Goal: Task Accomplishment & Management: Complete application form

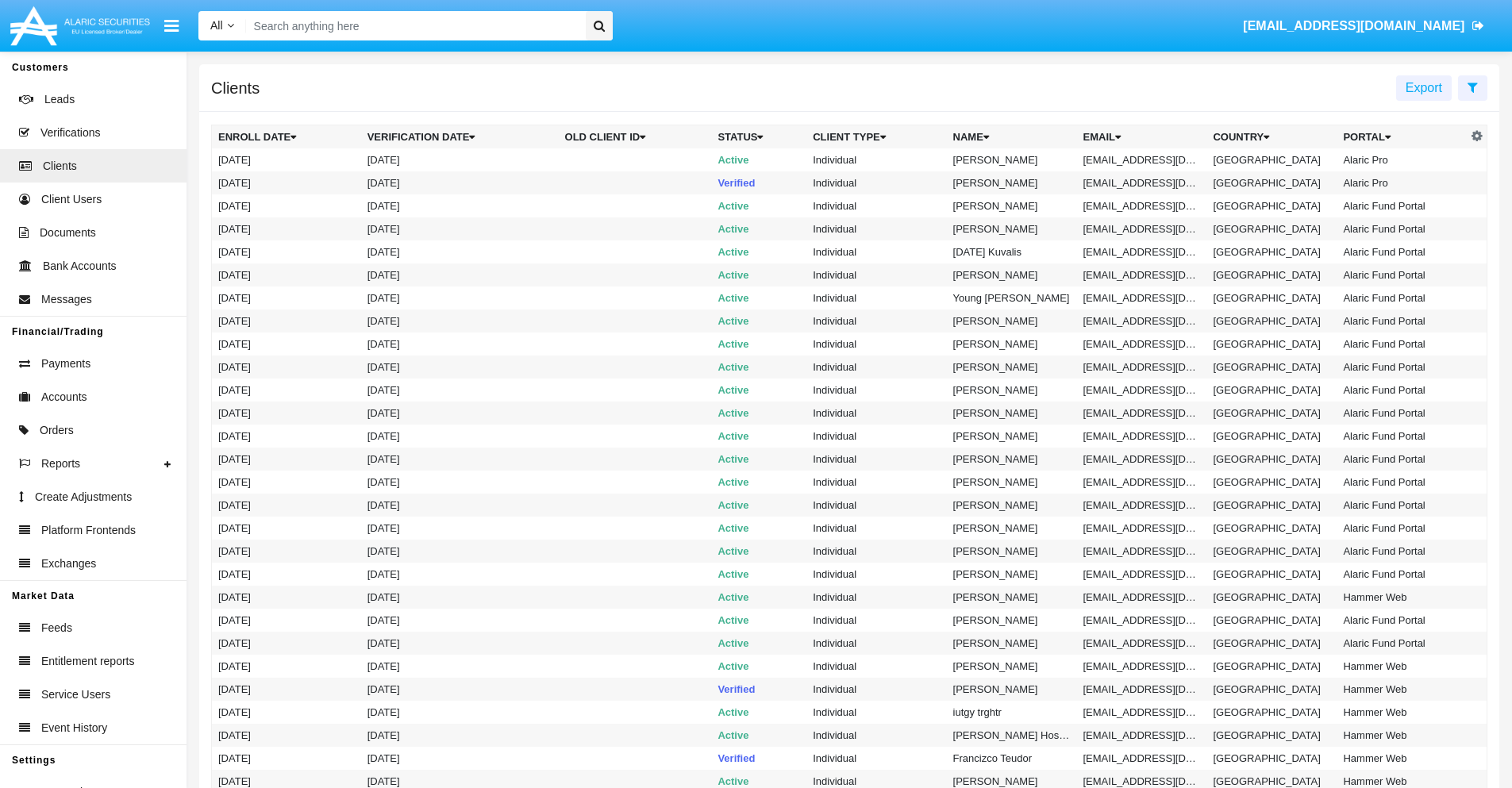
click at [1472, 86] on icon at bounding box center [1473, 87] width 11 height 13
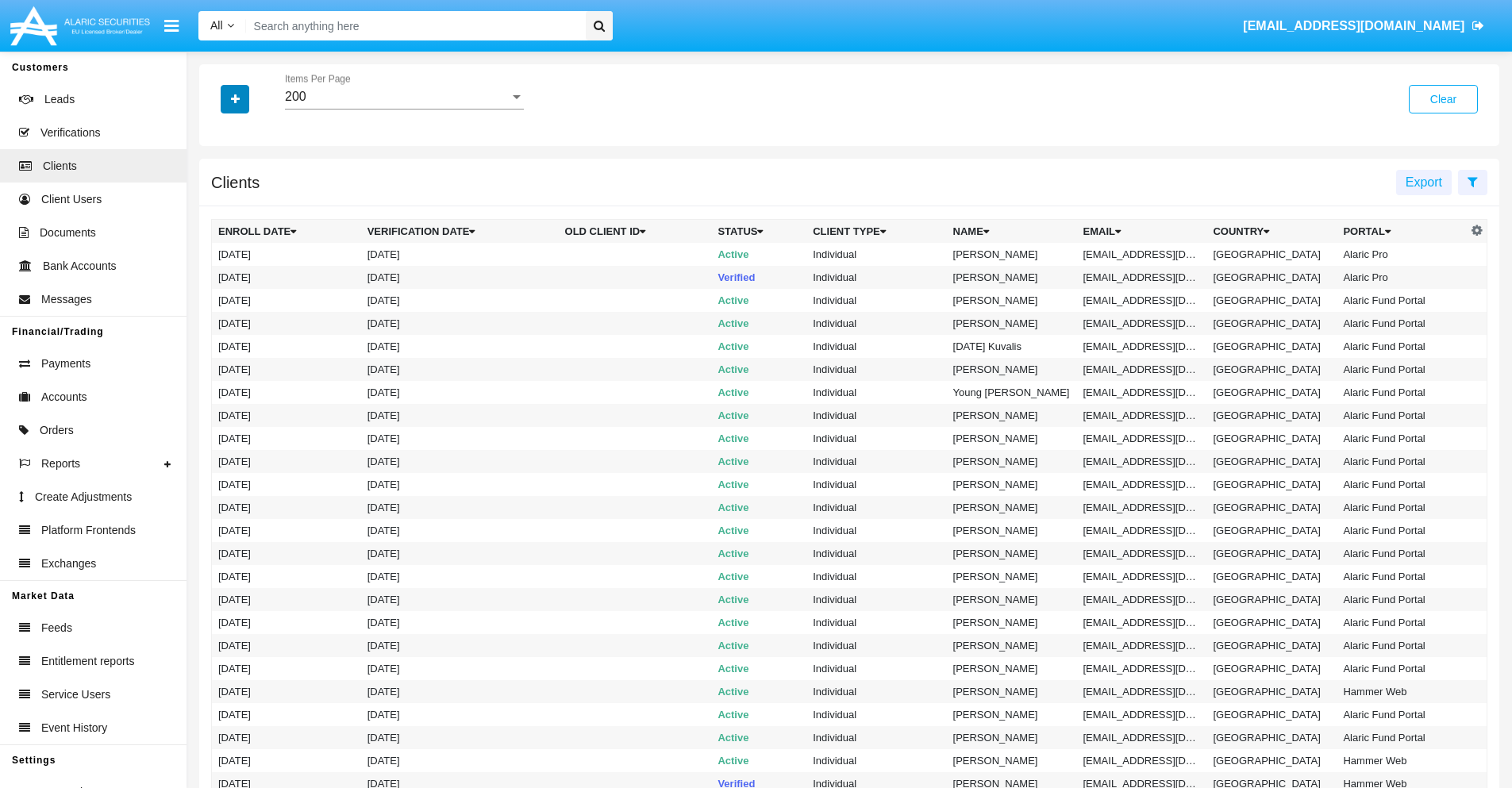
click at [235, 99] on icon "button" at bounding box center [235, 99] width 9 height 11
click at [246, 270] on span "Email" at bounding box center [246, 269] width 31 height 19
click at [218, 276] on input "Email" at bounding box center [217, 276] width 1 height 1
checkbox input "true"
click at [235, 99] on icon "button" at bounding box center [235, 99] width 9 height 11
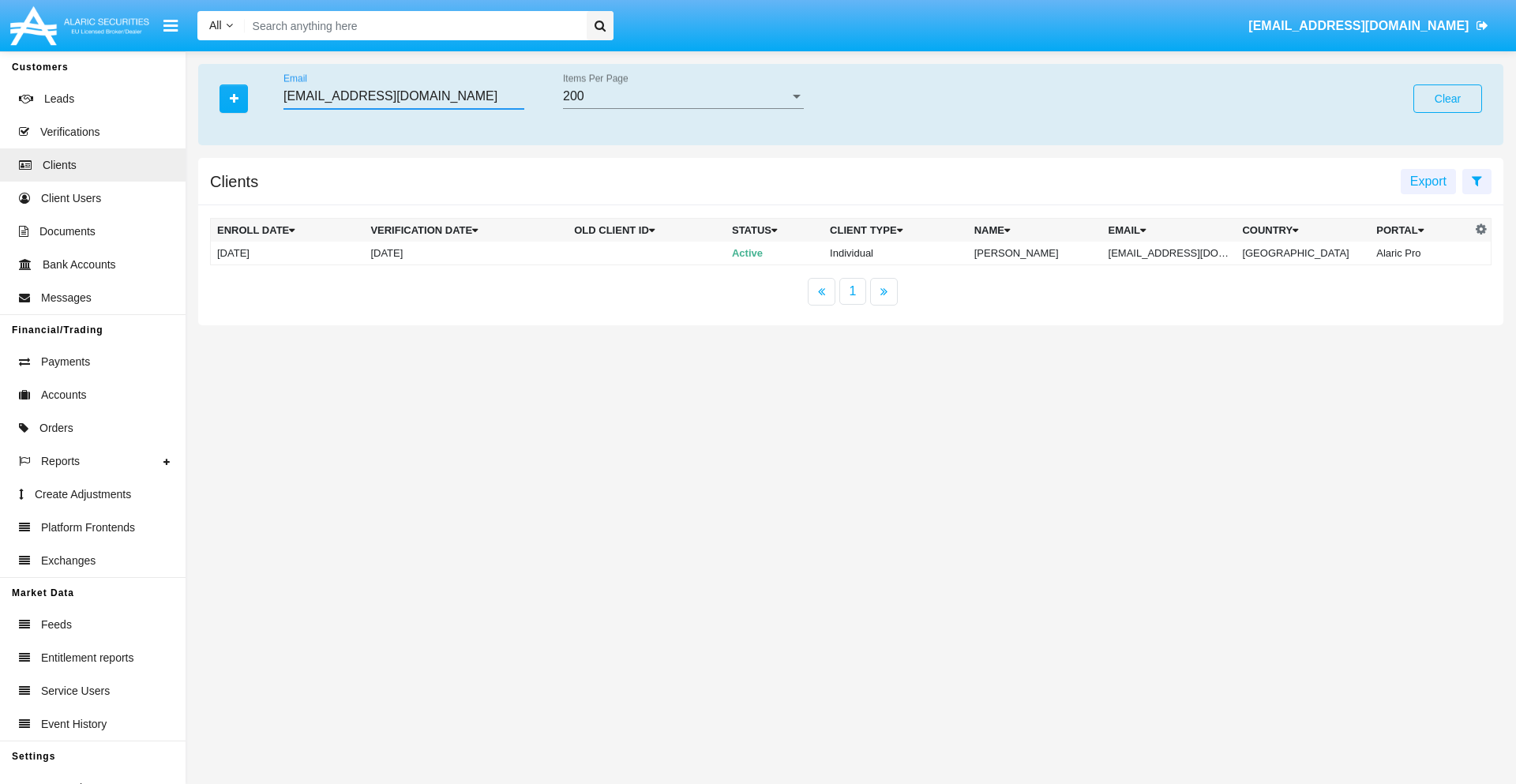
type input "[EMAIL_ADDRESS][DOMAIN_NAME]"
click at [1179, 253] on td "[EMAIL_ADDRESS][DOMAIN_NAME]" at bounding box center [1170, 253] width 134 height 23
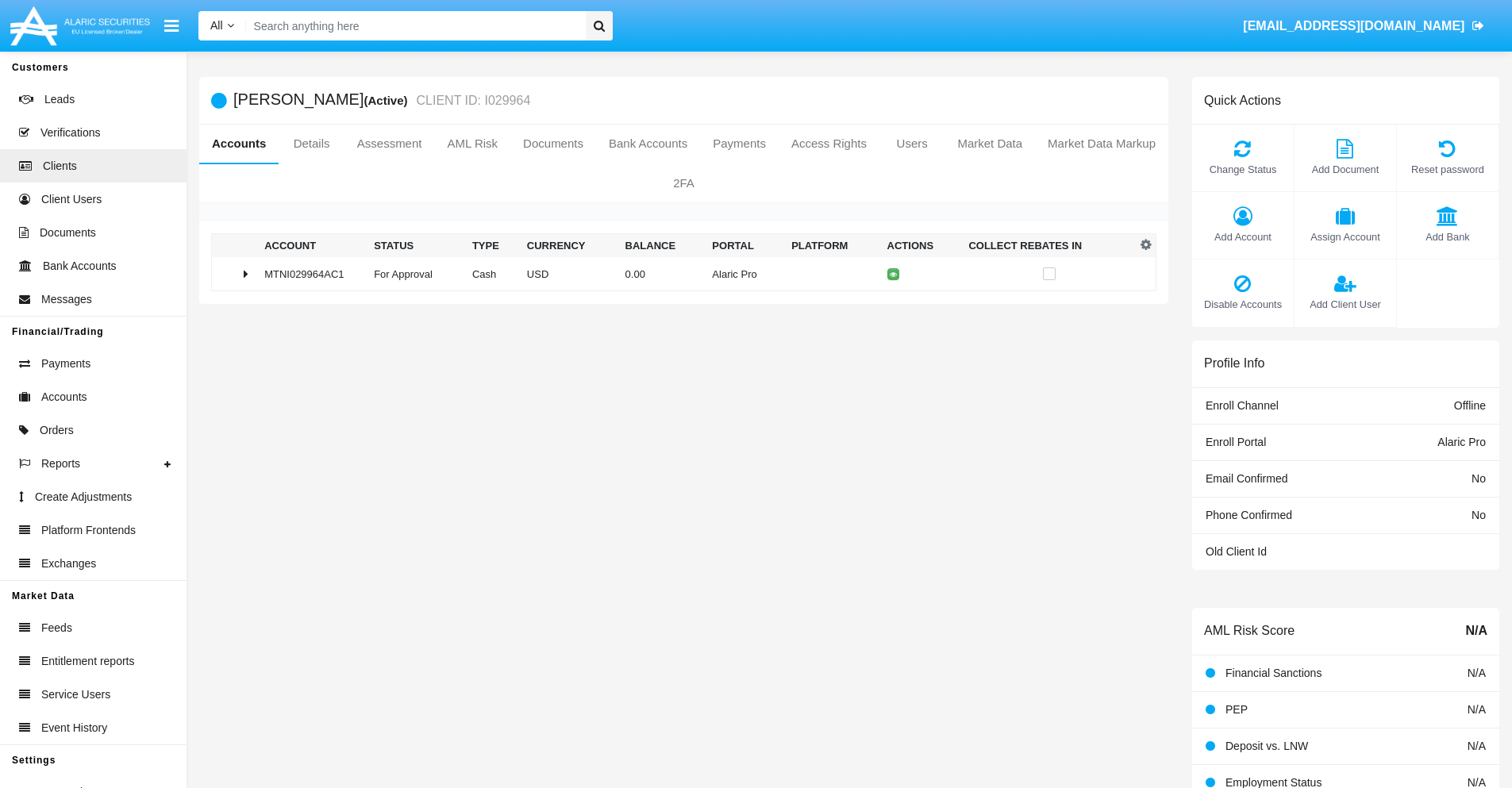
click at [1446, 237] on span "Add Bank" at bounding box center [1447, 237] width 86 height 15
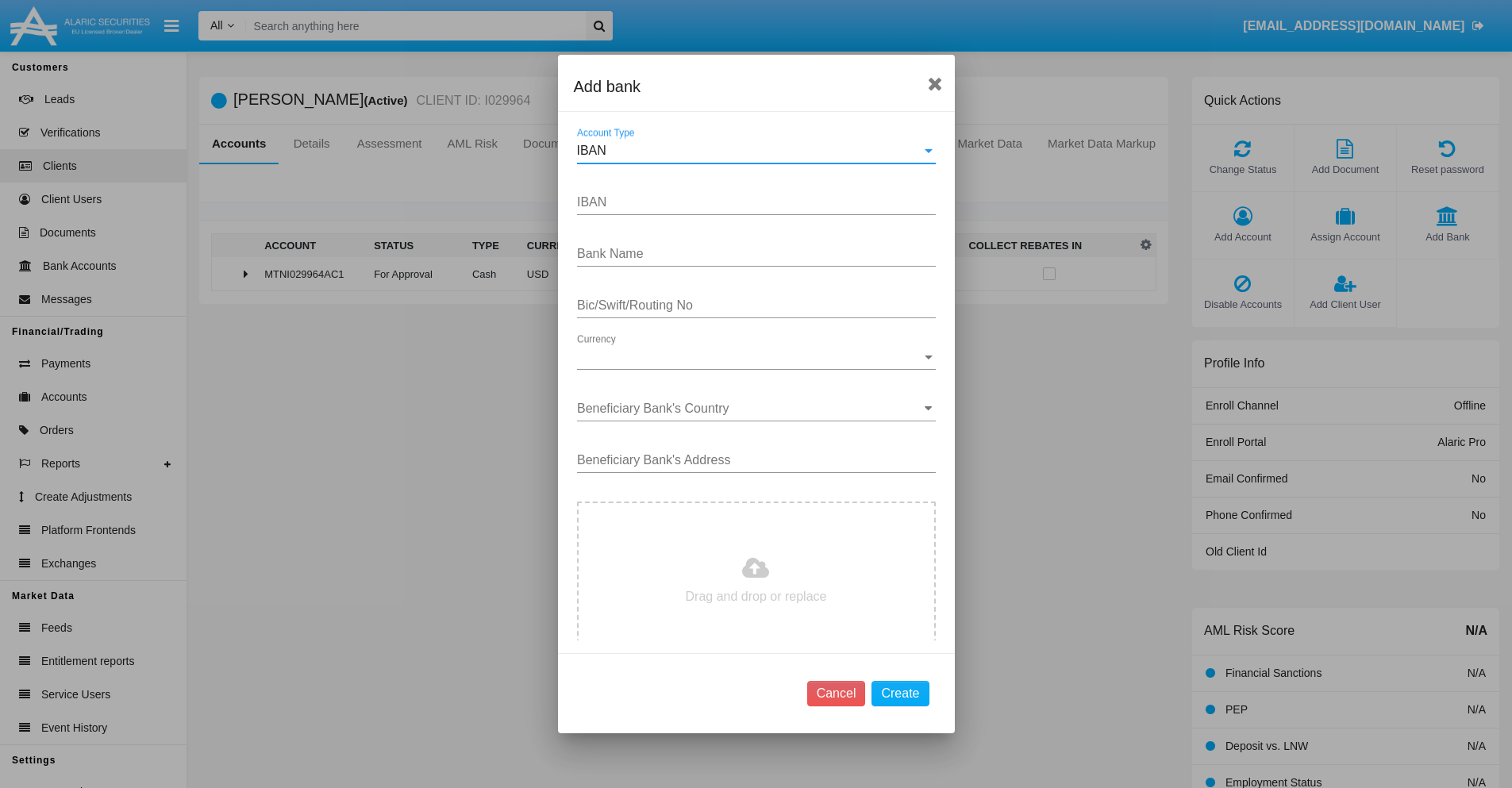
click at [750, 151] on div "IBAN" at bounding box center [749, 151] width 344 height 15
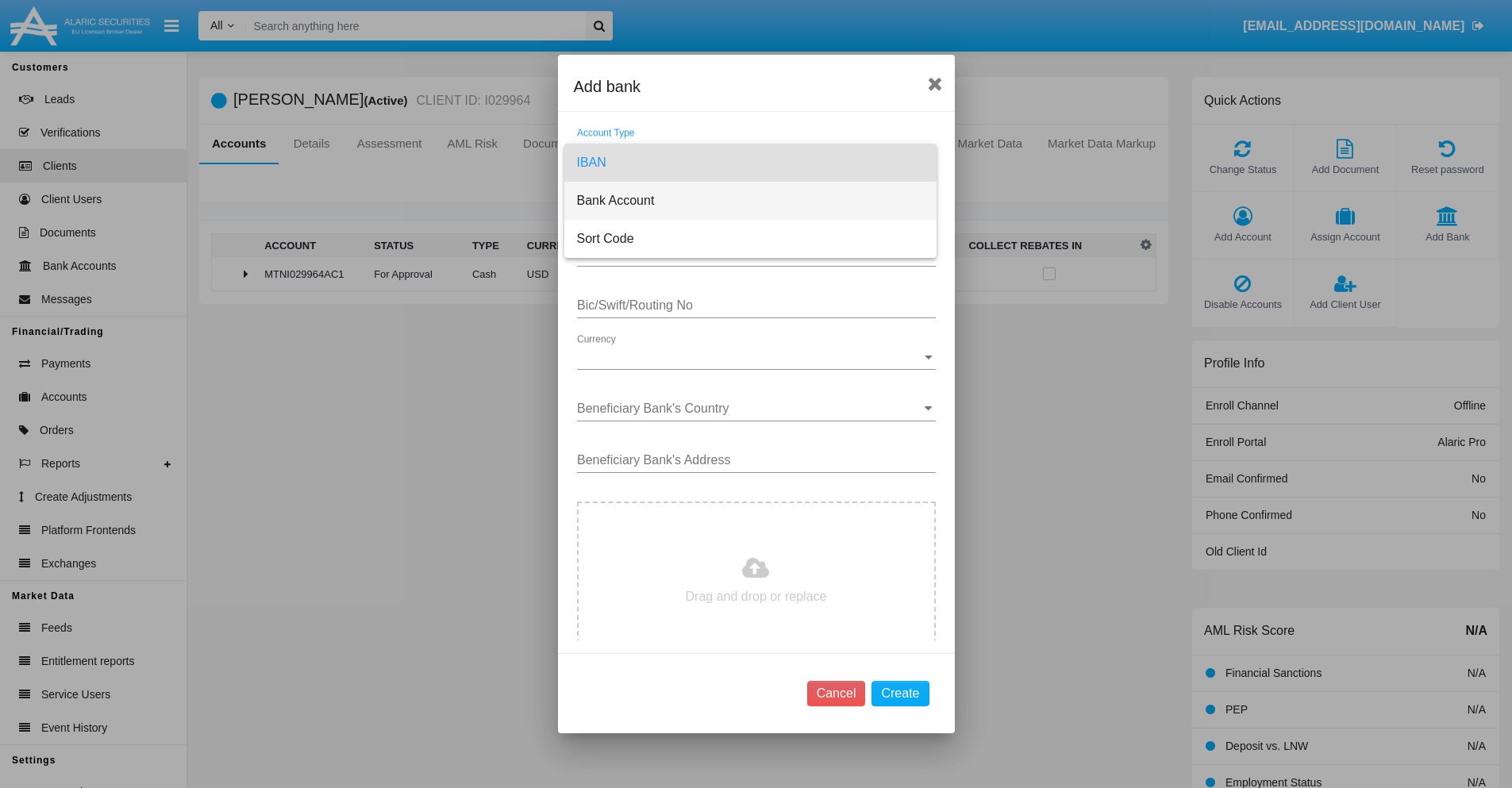
click at [750, 200] on span "Bank Account" at bounding box center [750, 200] width 347 height 38
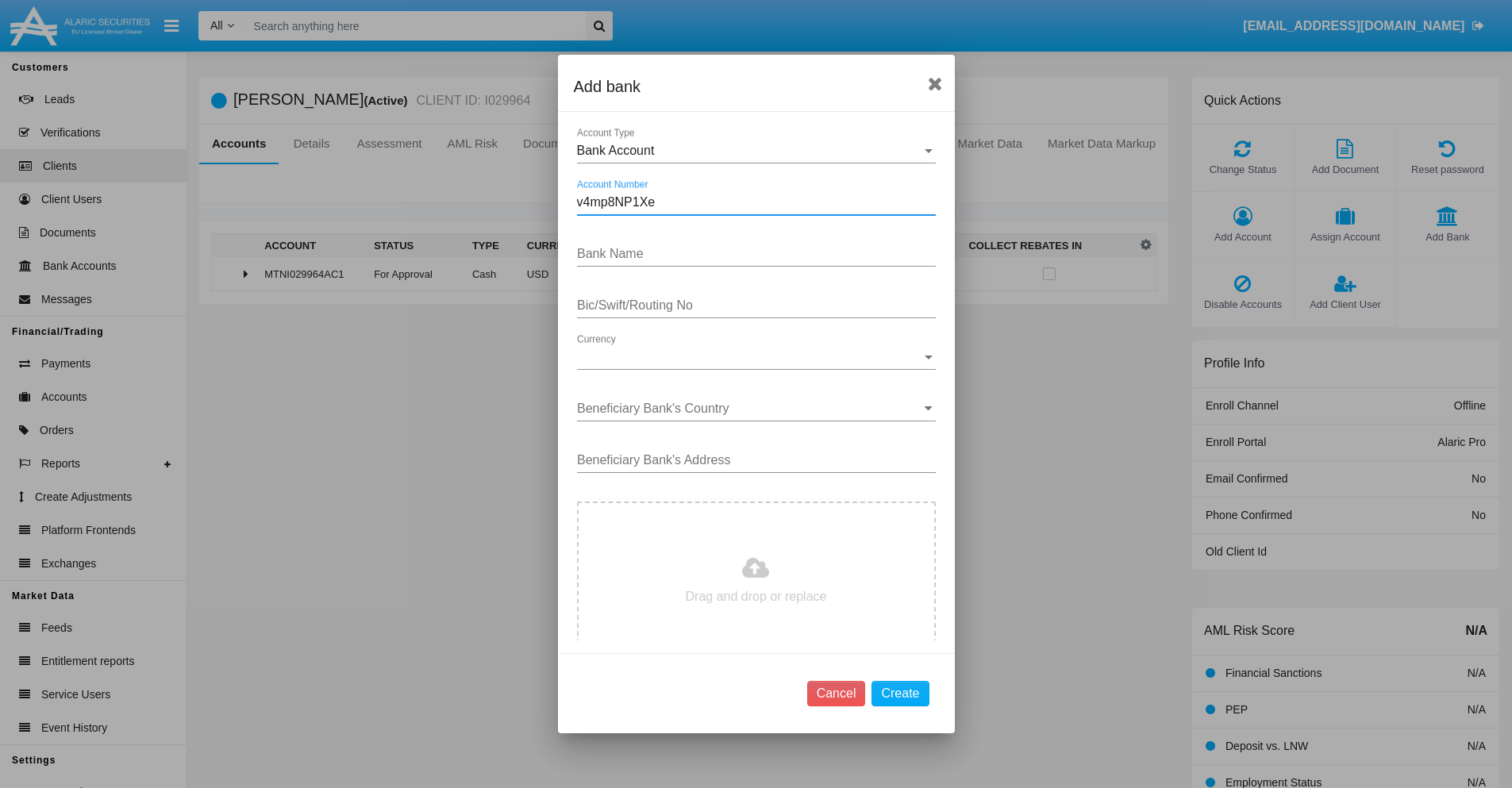
type input "v4mp8NP1Xe"
type input "XGPoNweiMfRwNYZ"
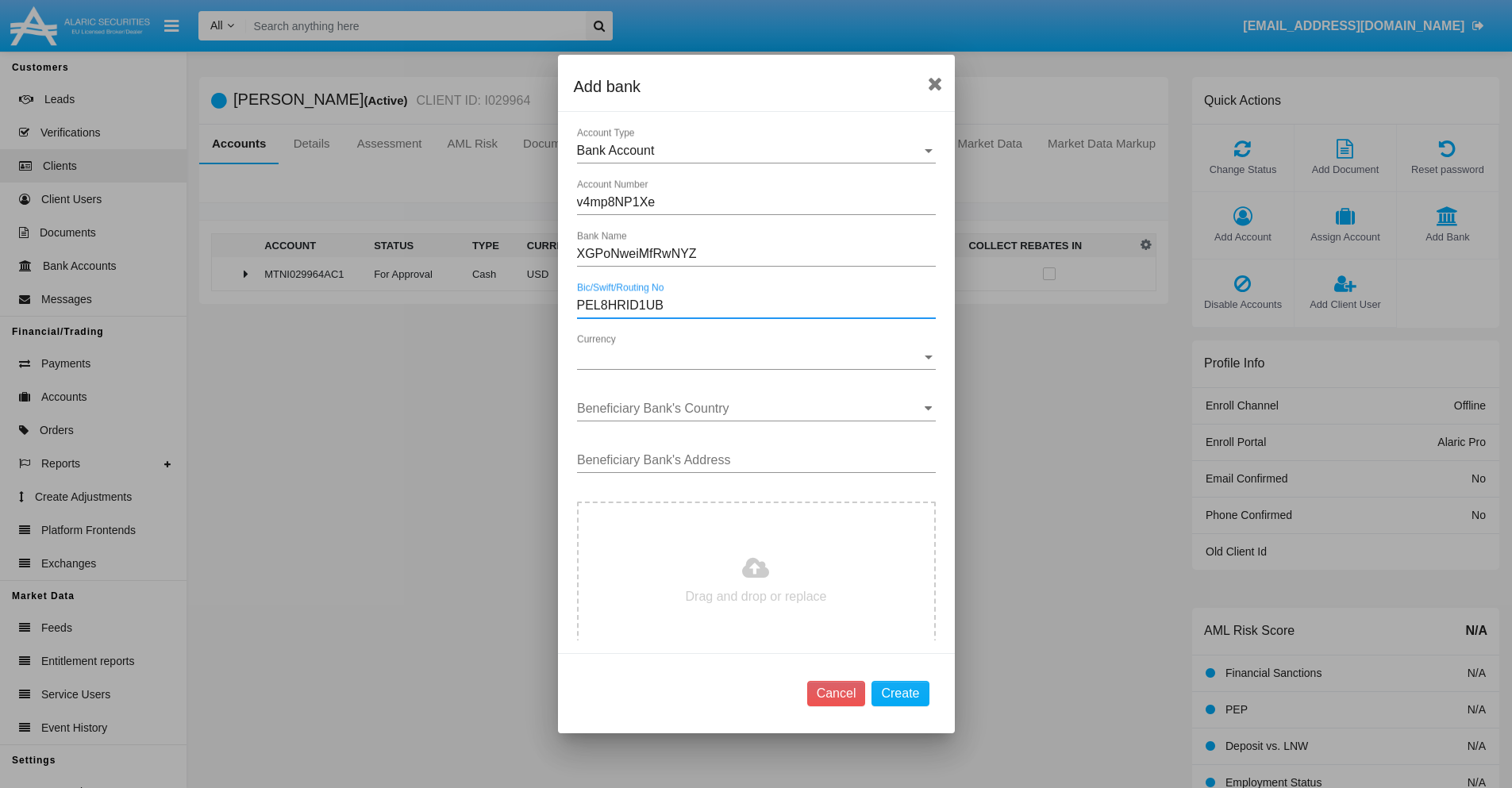
type input "PEL8HRID1UB"
click at [750, 357] on span "Currency" at bounding box center [749, 357] width 344 height 15
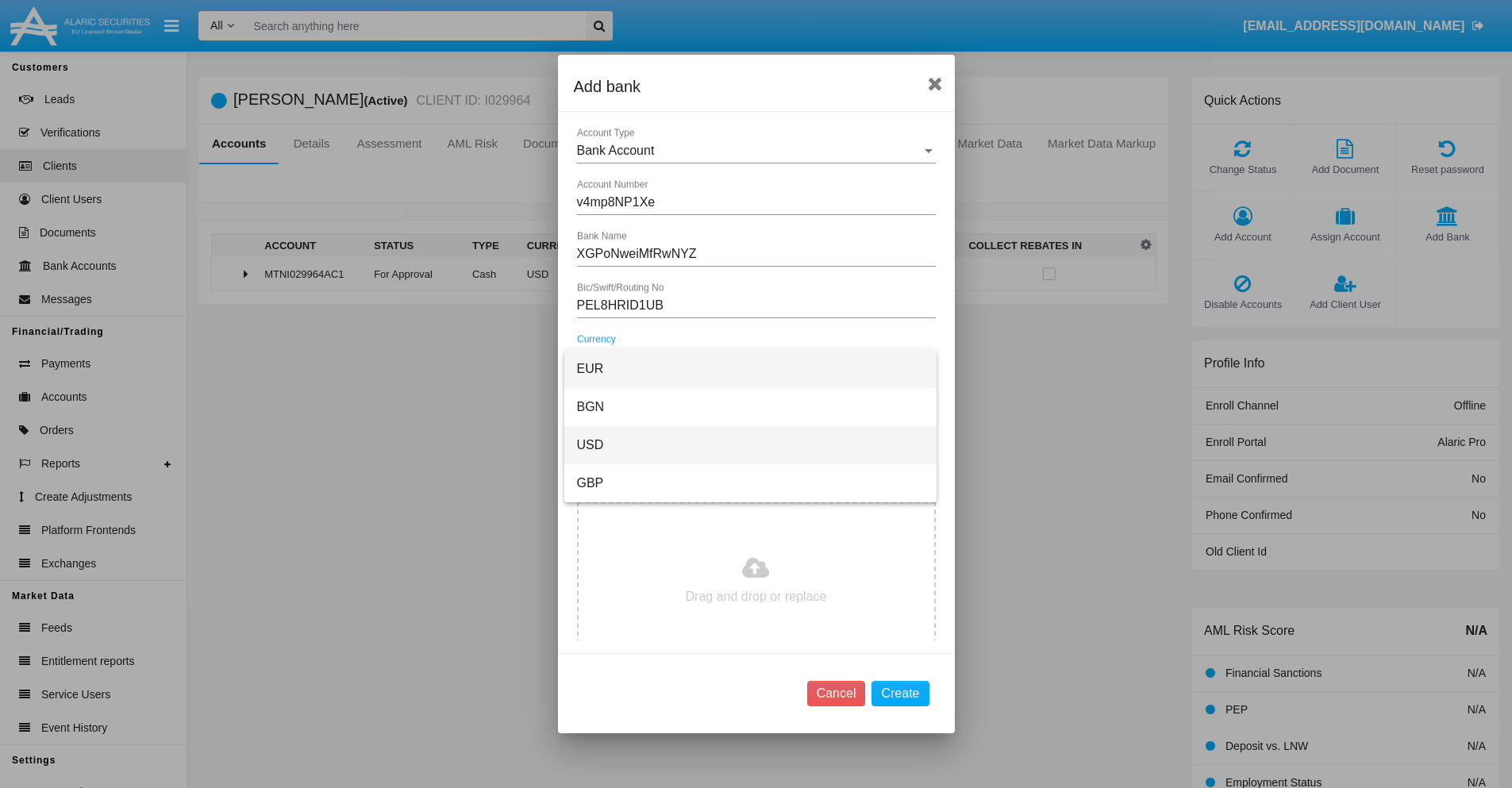
click at [750, 445] on span "USD" at bounding box center [750, 445] width 347 height 38
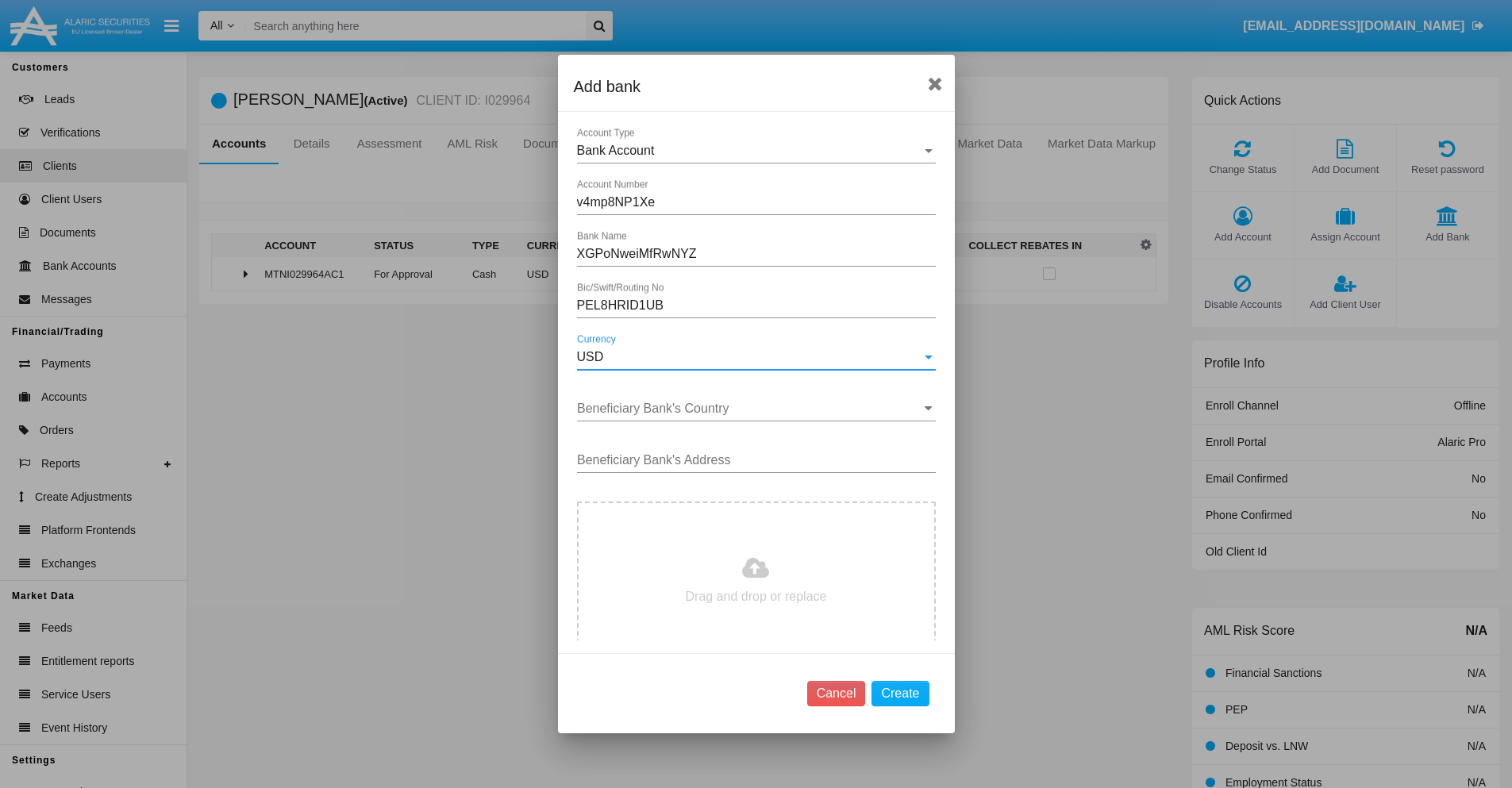
click at [750, 409] on input "Beneficiary Bank's Country" at bounding box center [756, 409] width 359 height 15
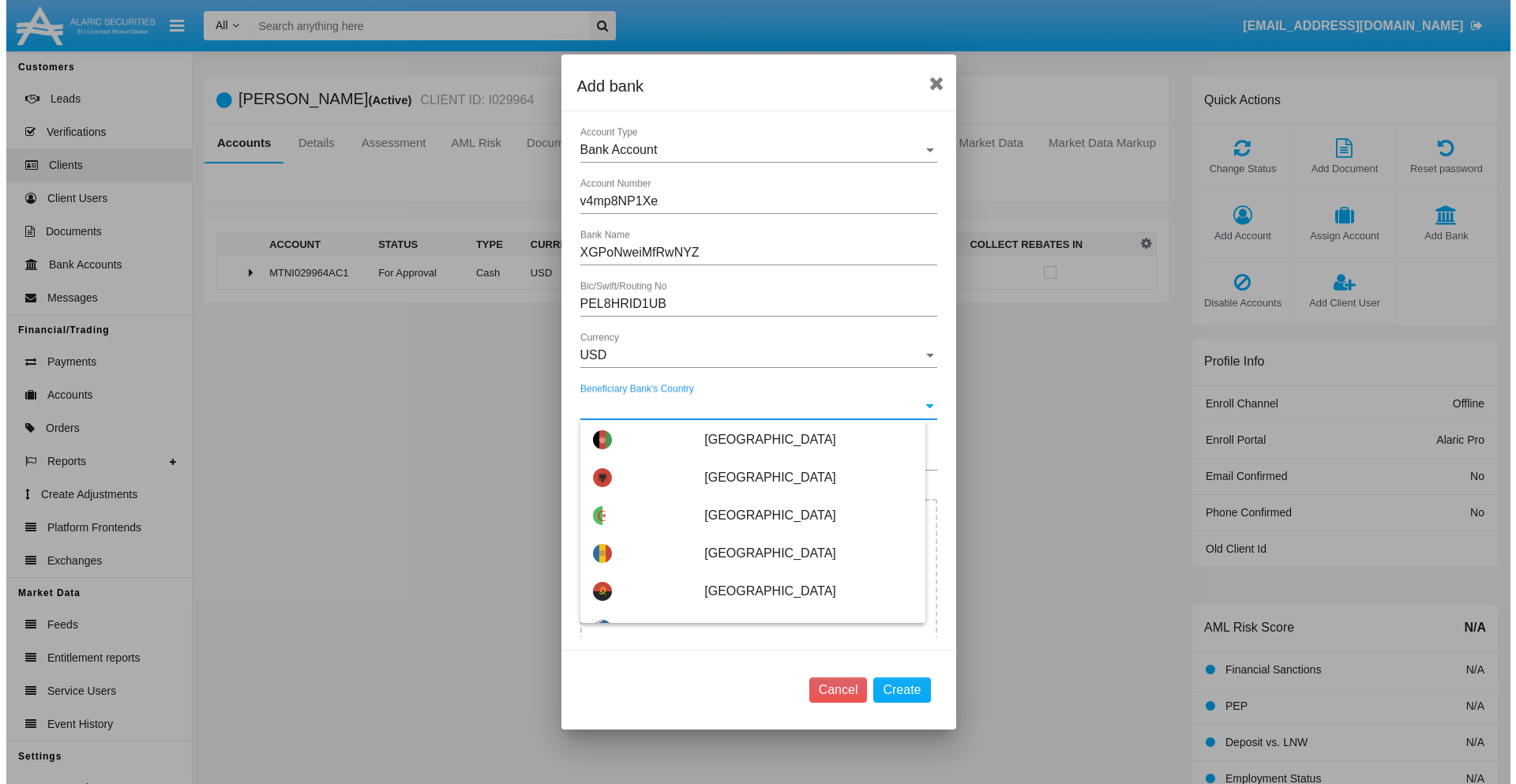
scroll to position [5974, 0]
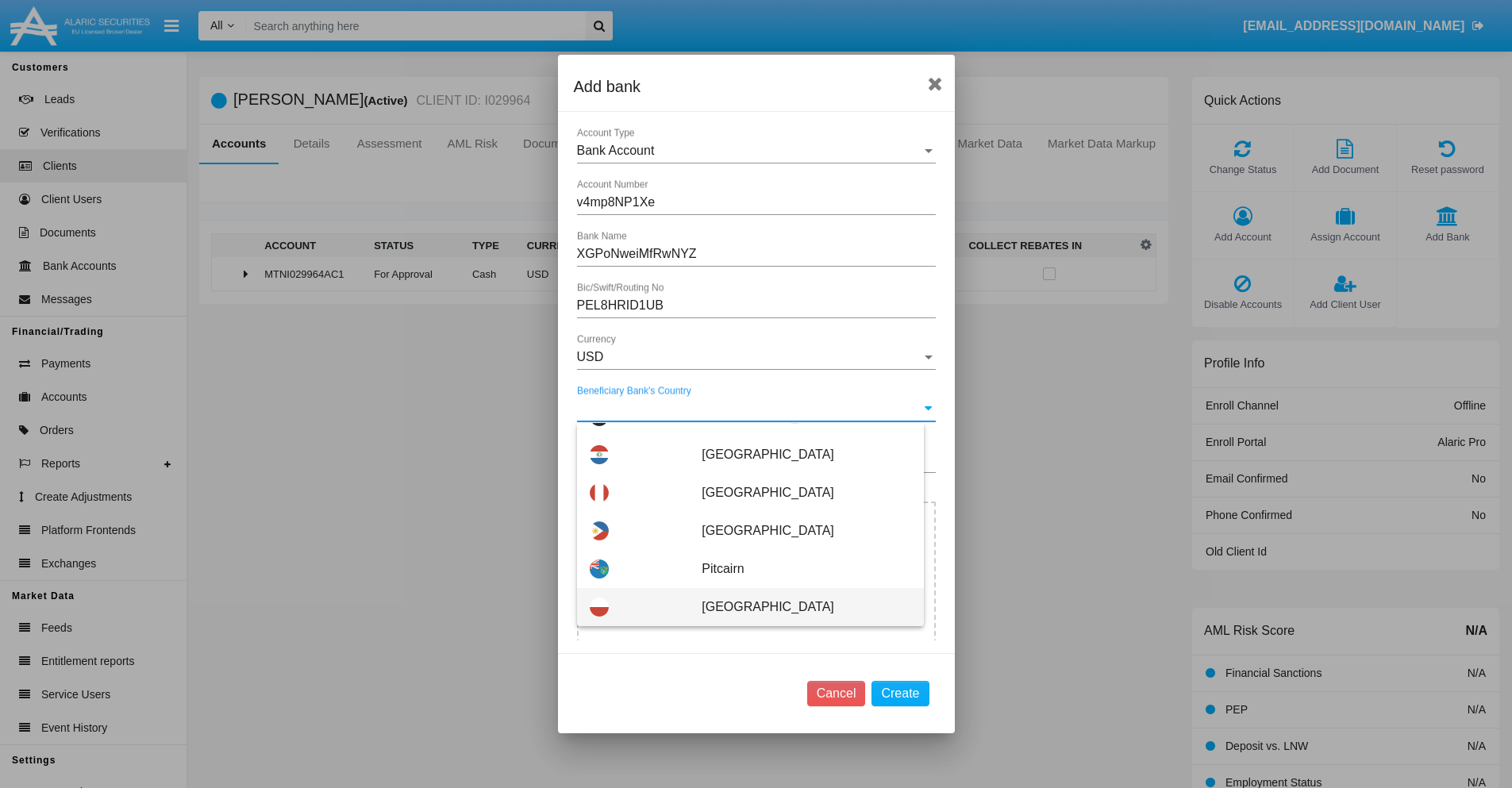
click at [798, 607] on span "[GEOGRAPHIC_DATA]" at bounding box center [805, 606] width 208 height 38
type input "[GEOGRAPHIC_DATA]"
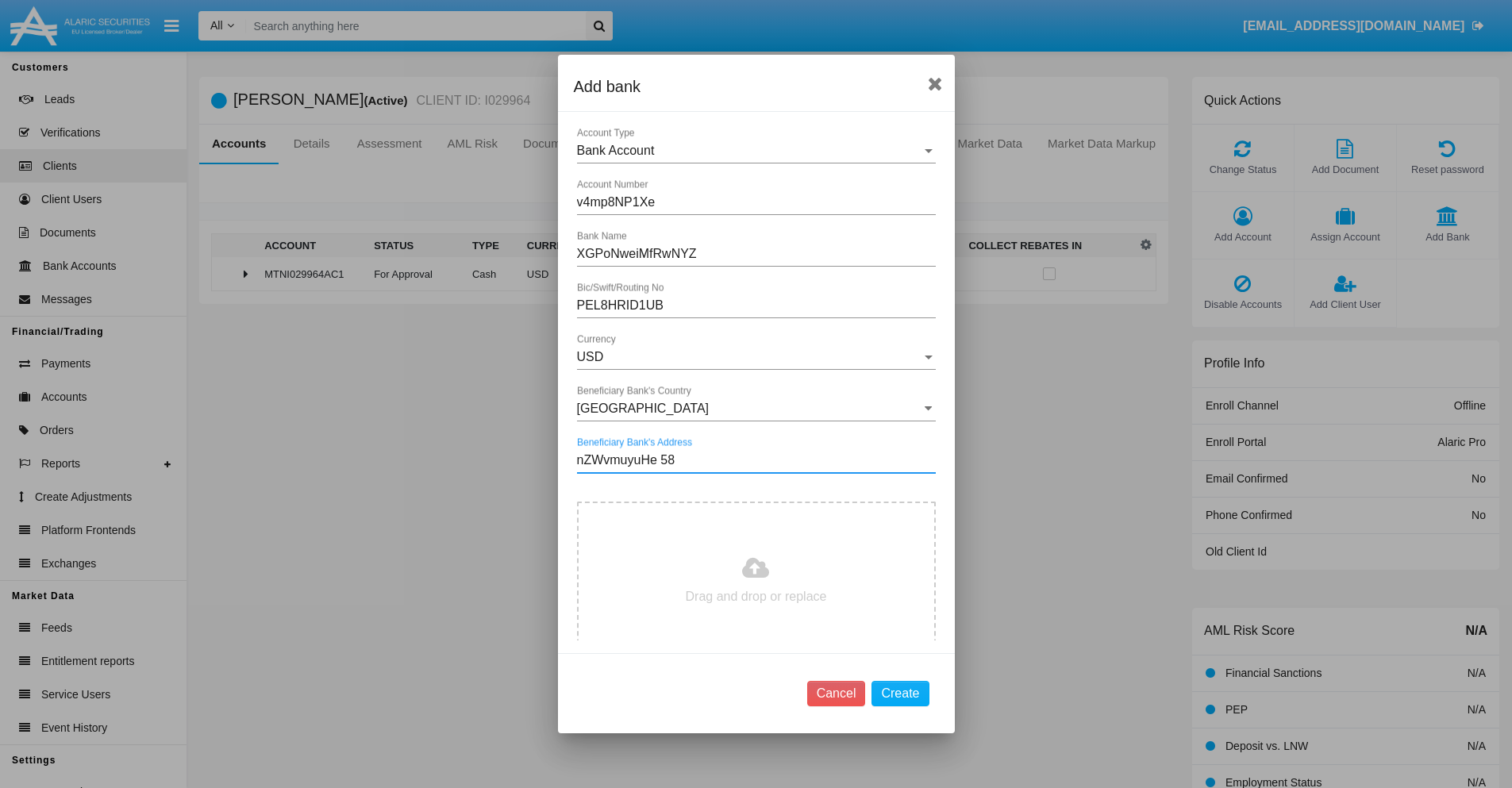
type input "nZWvmuyuHe 582"
type input "C:\fakepath\bank-statement.png"
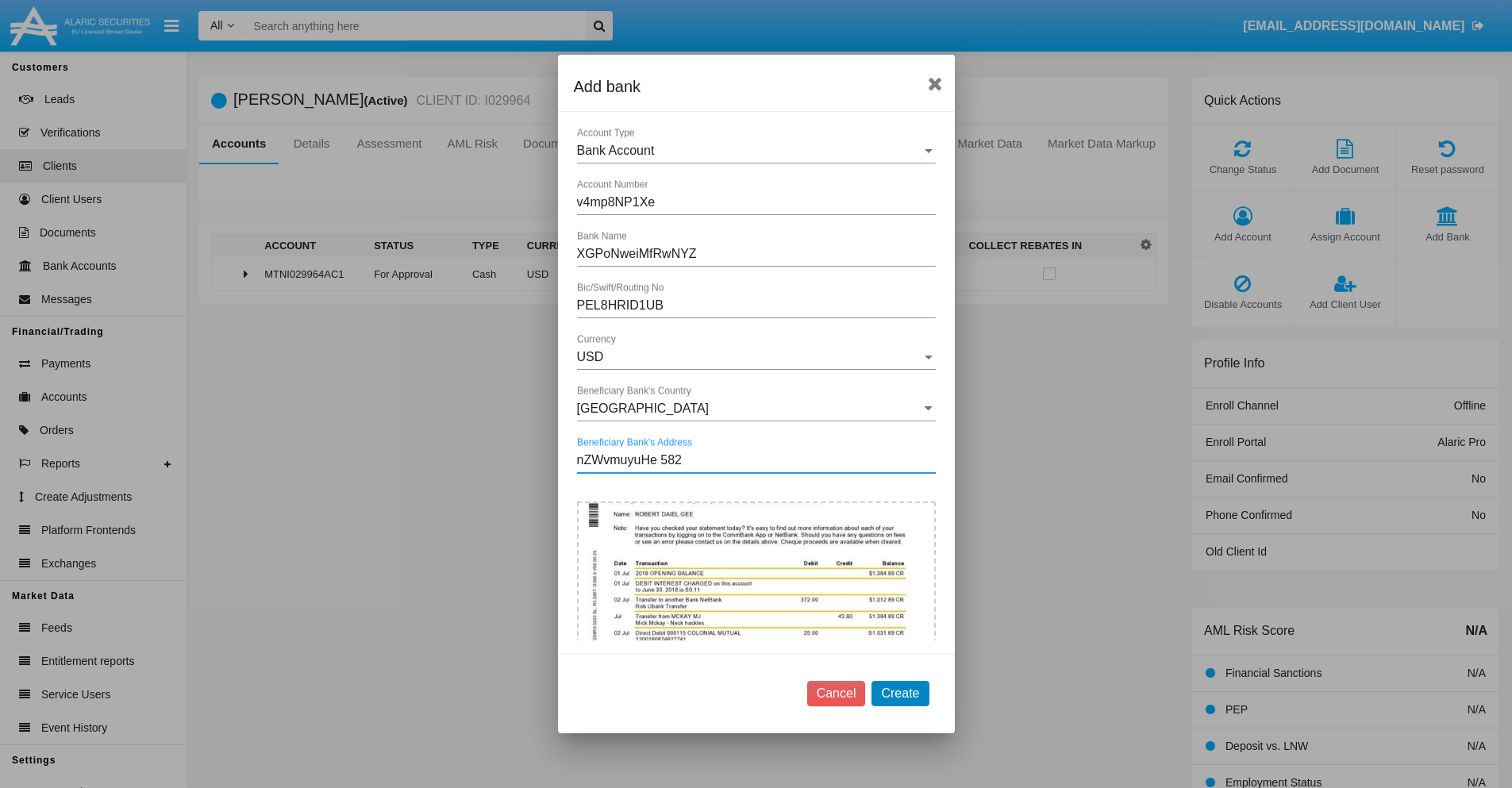
click at [900, 692] on button "Create" at bounding box center [900, 693] width 57 height 25
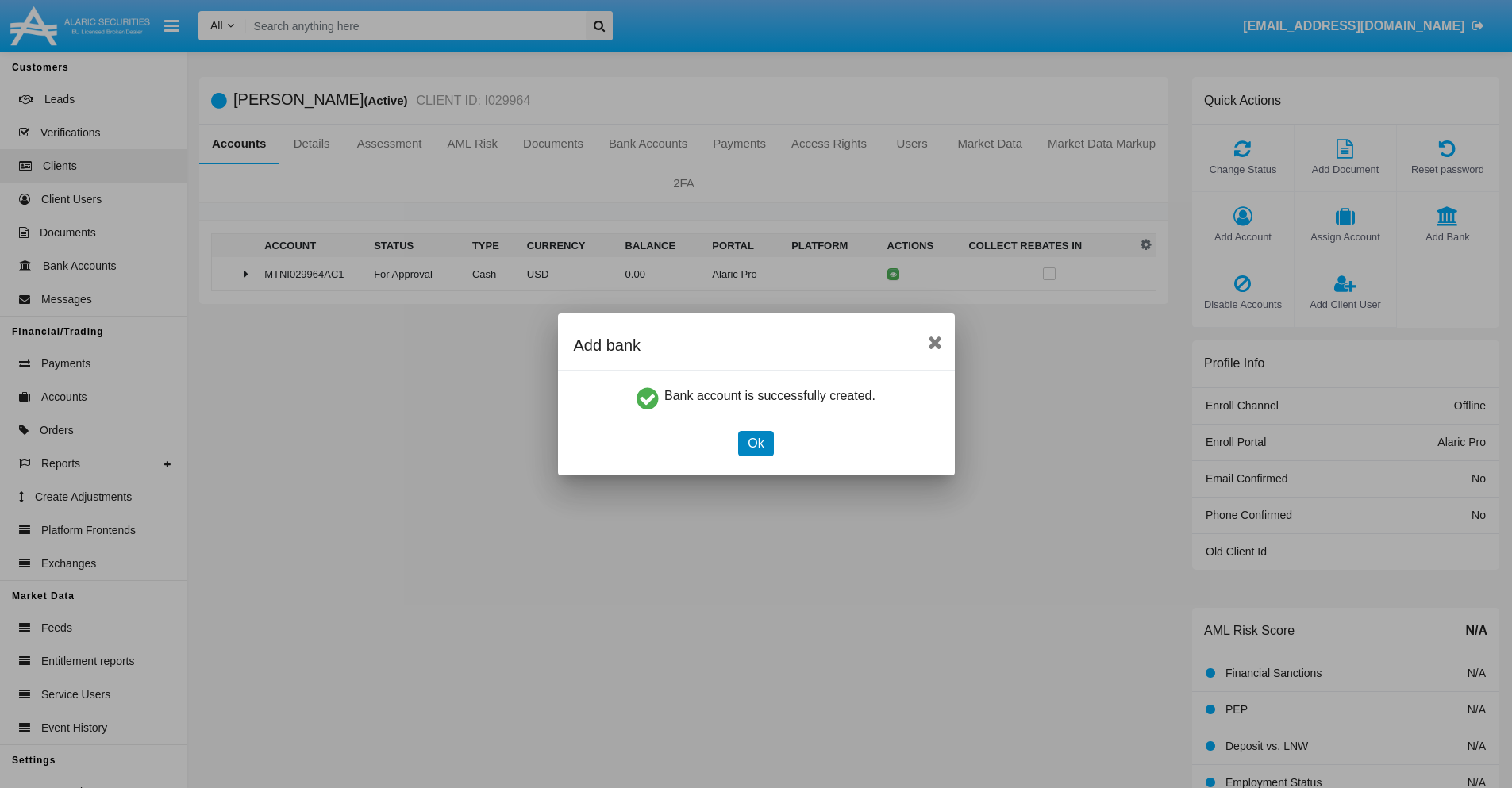
click at [756, 443] on button "Ok" at bounding box center [756, 444] width 35 height 25
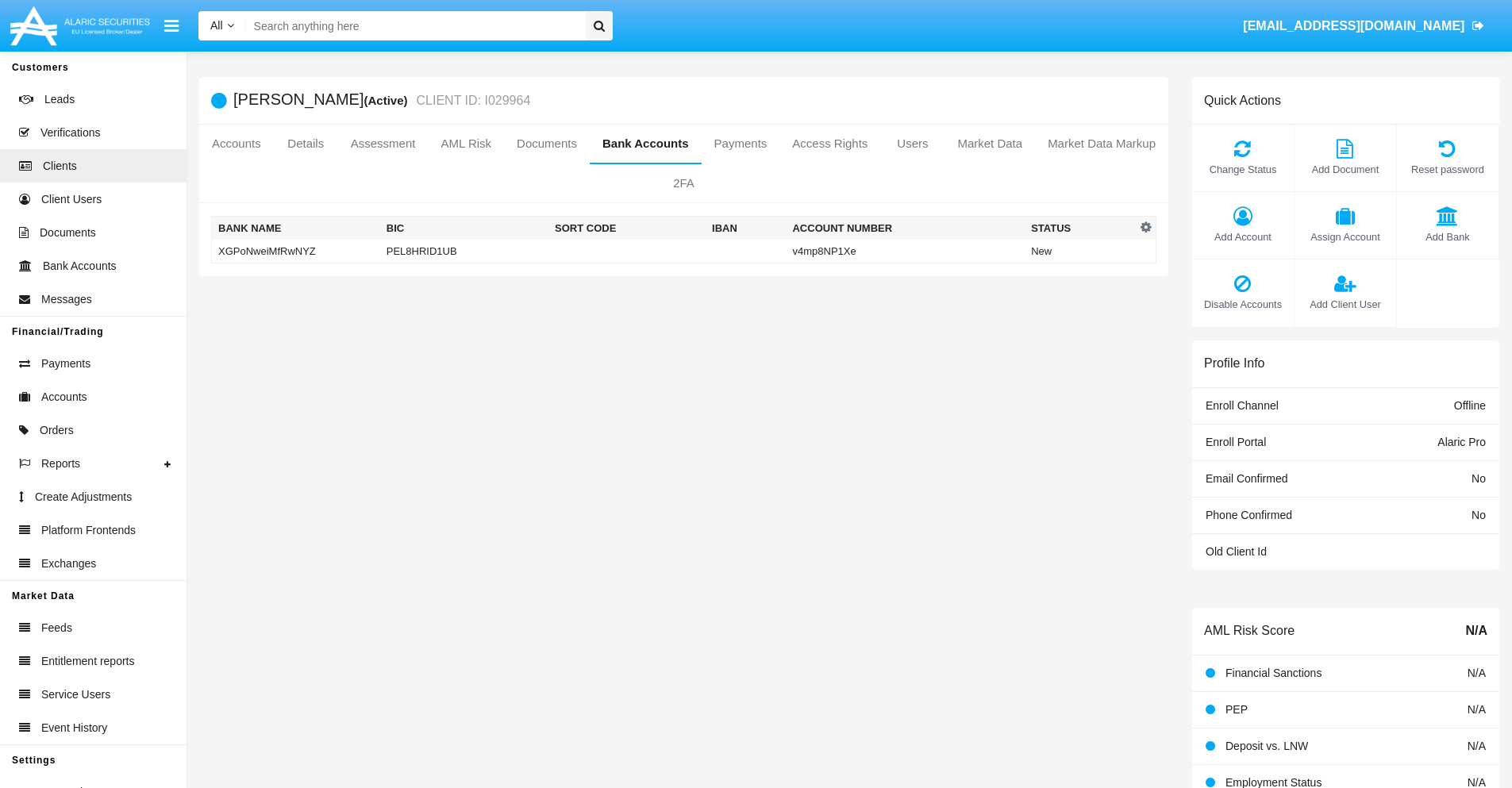
click at [295, 250] on td "XGPoNweiMfRwNYZ" at bounding box center [296, 251] width 168 height 23
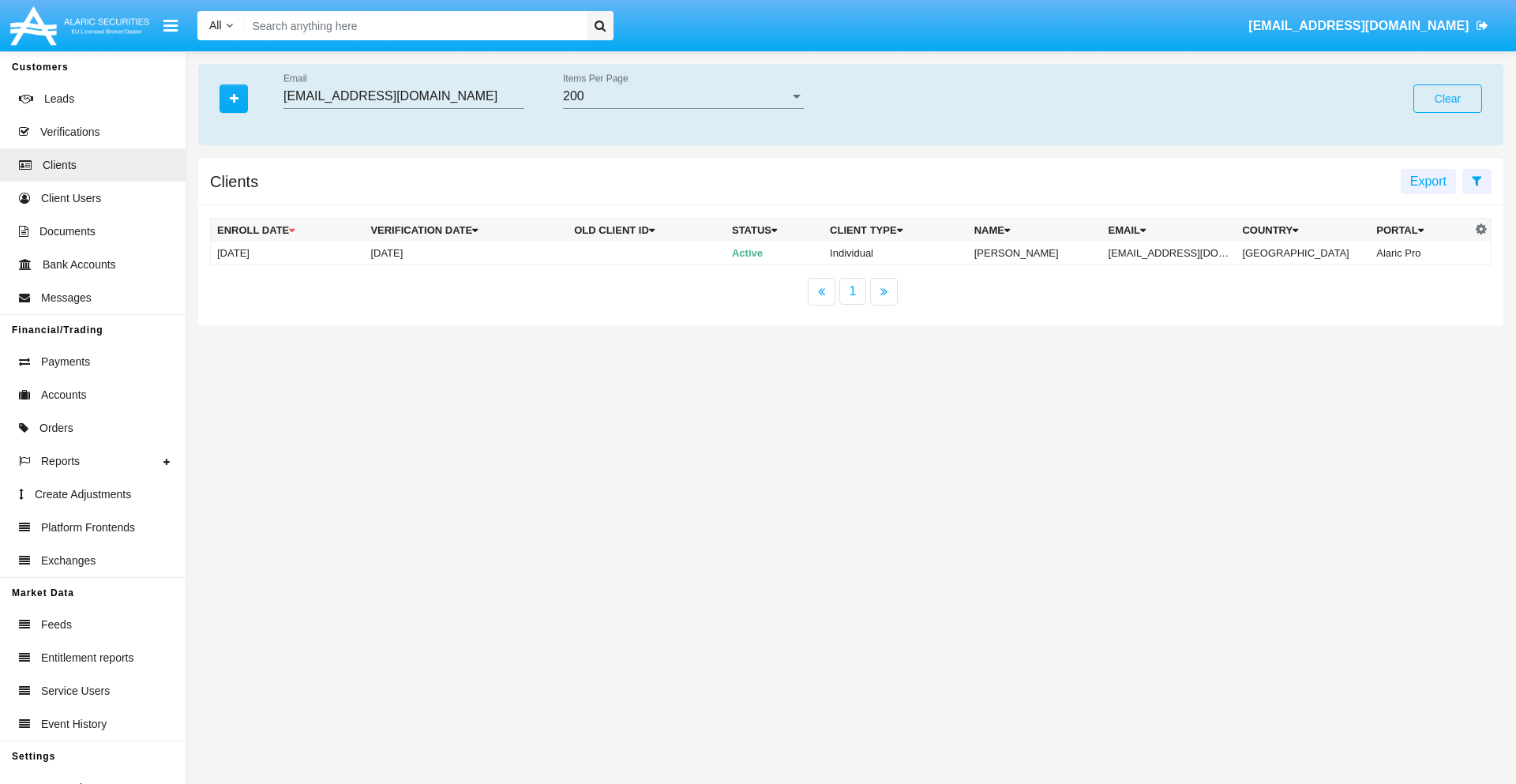
click at [1448, 98] on button "Clear" at bounding box center [1448, 98] width 69 height 28
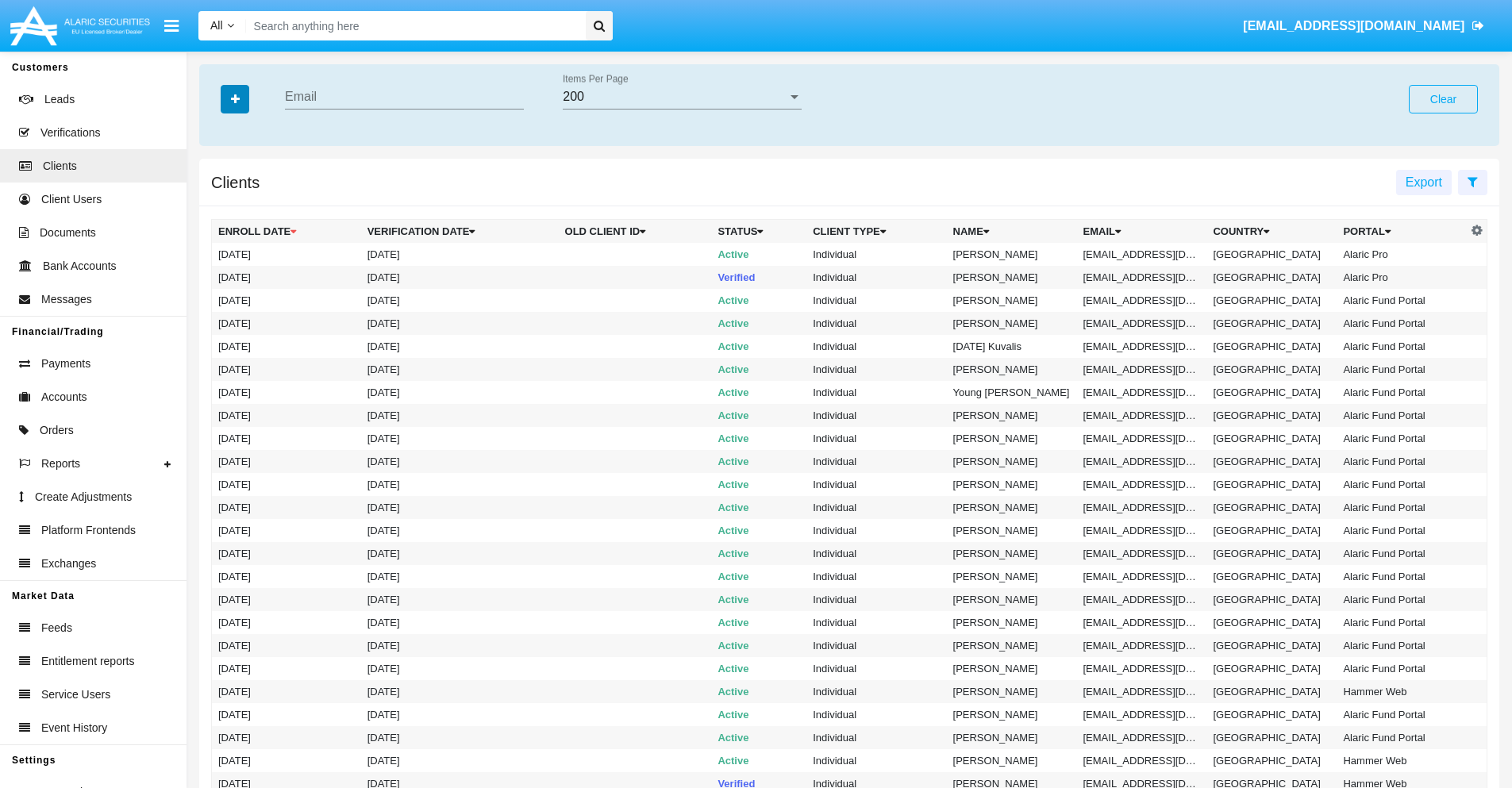
click at [235, 99] on icon "button" at bounding box center [235, 99] width 9 height 11
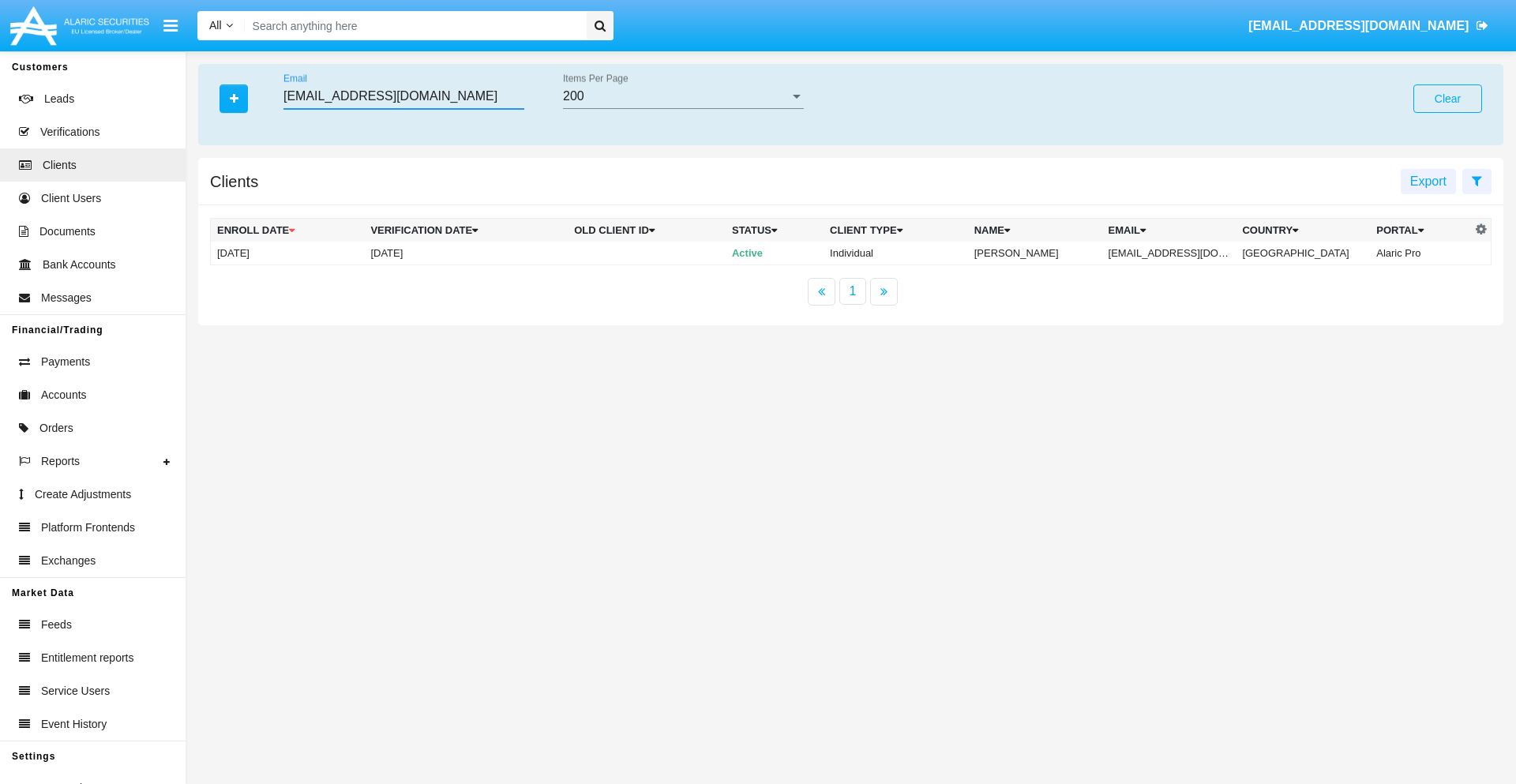
type input "[EMAIL_ADDRESS][DOMAIN_NAME]"
click at [1179, 253] on td "[EMAIL_ADDRESS][DOMAIN_NAME]" at bounding box center [1170, 253] width 134 height 23
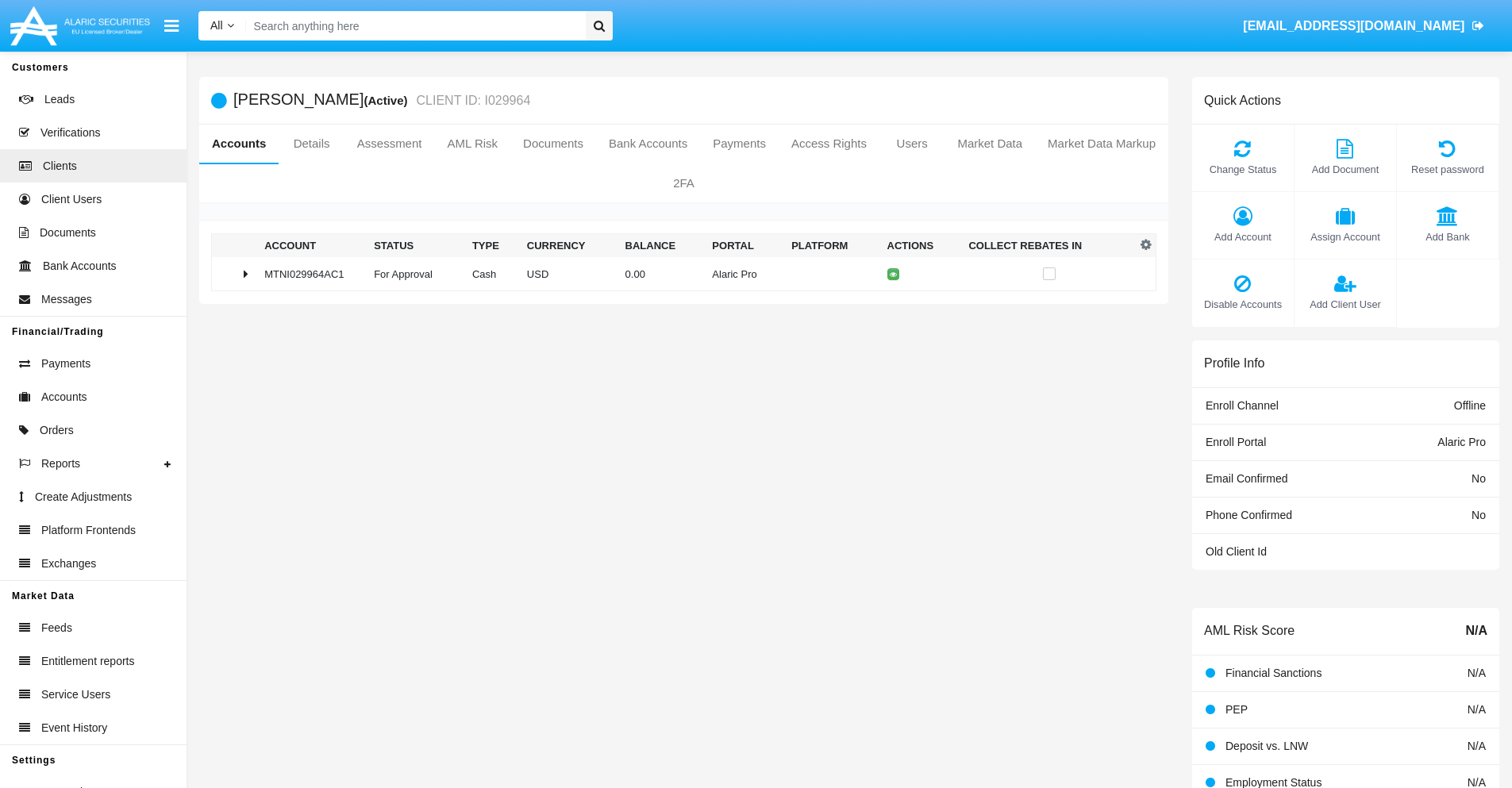
click at [1446, 237] on span "Add Bank" at bounding box center [1447, 237] width 86 height 15
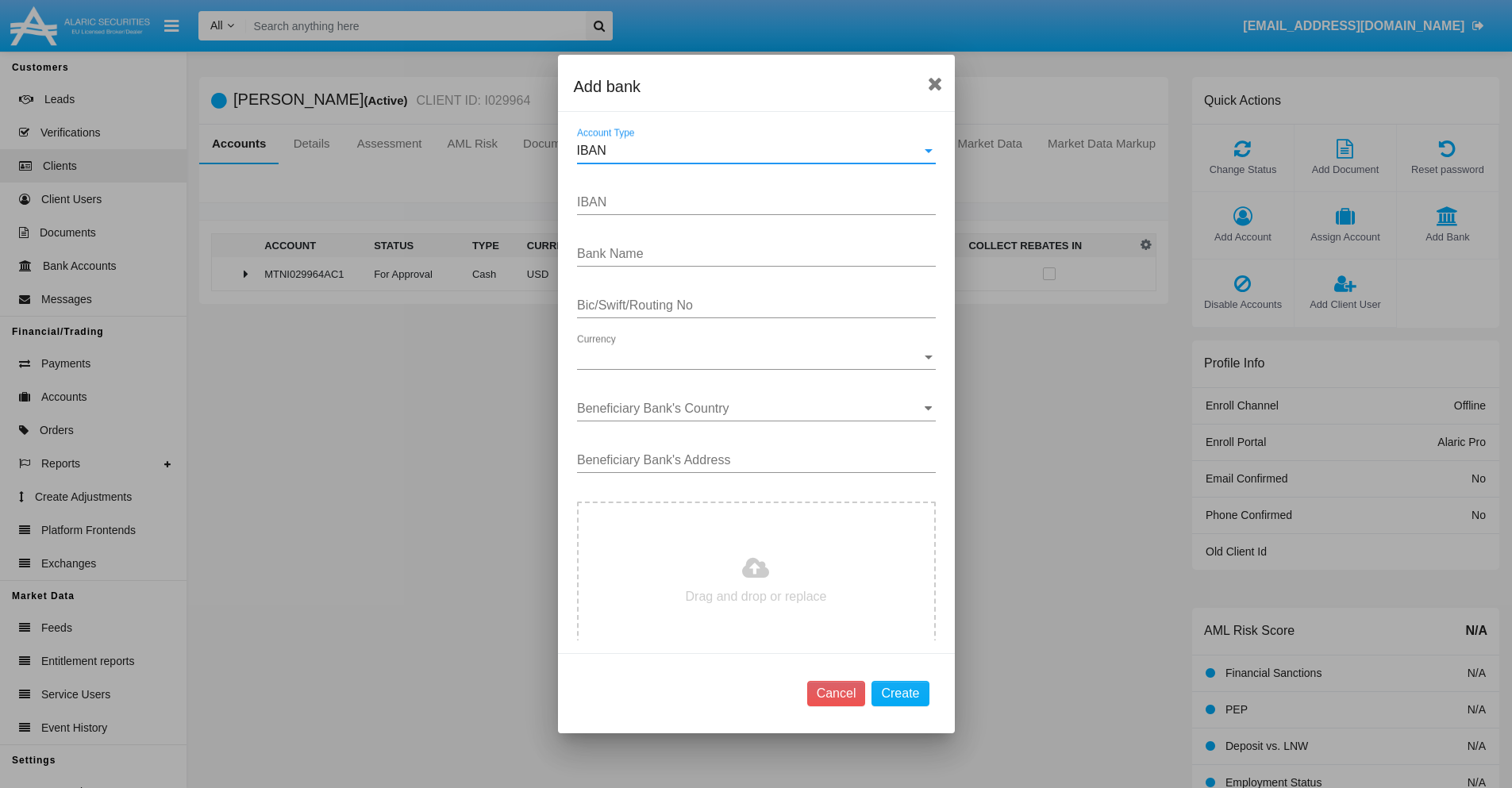
click at [750, 151] on div "IBAN" at bounding box center [749, 151] width 344 height 15
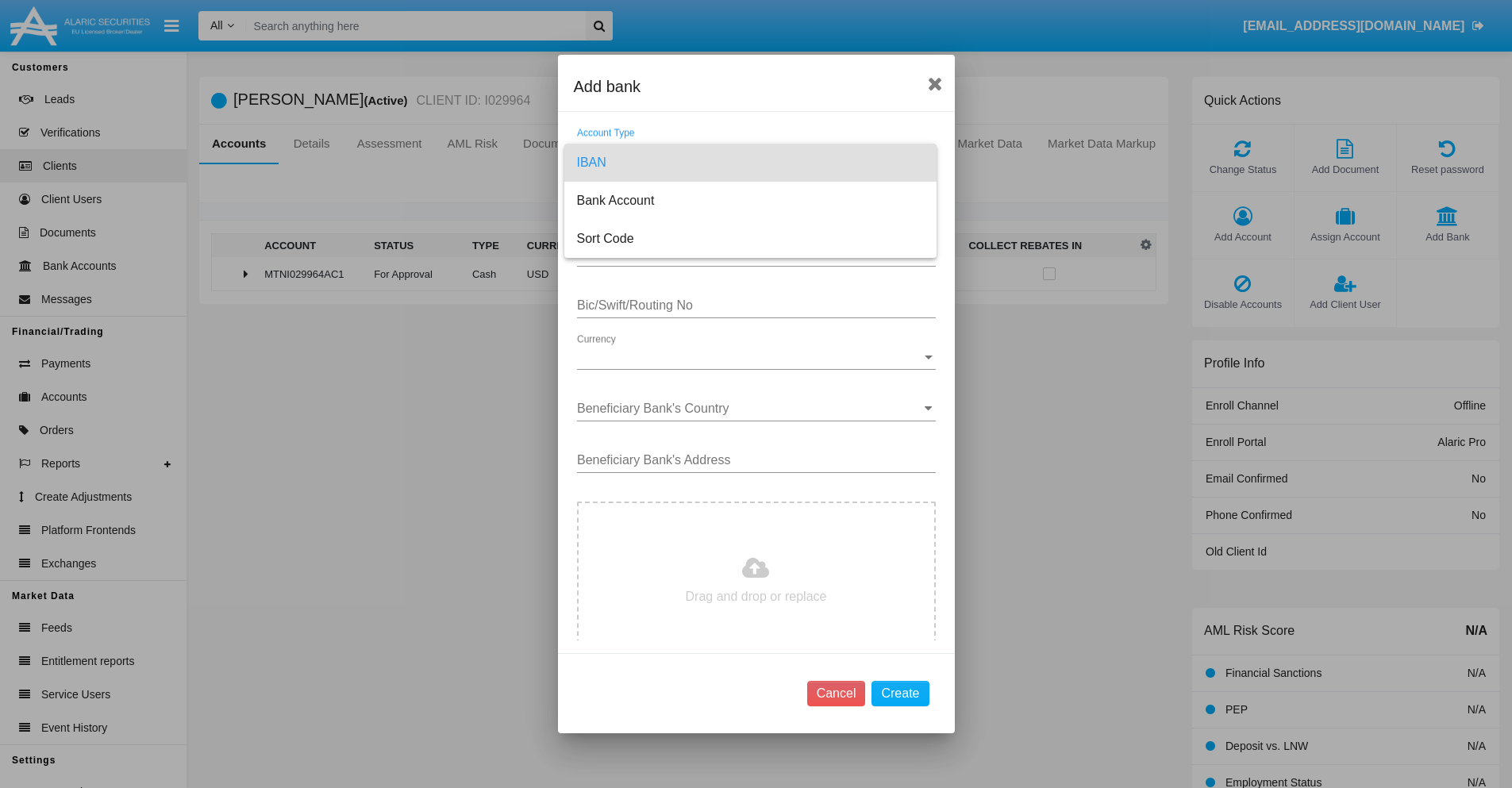
click at [750, 162] on span "IBAN" at bounding box center [750, 162] width 347 height 38
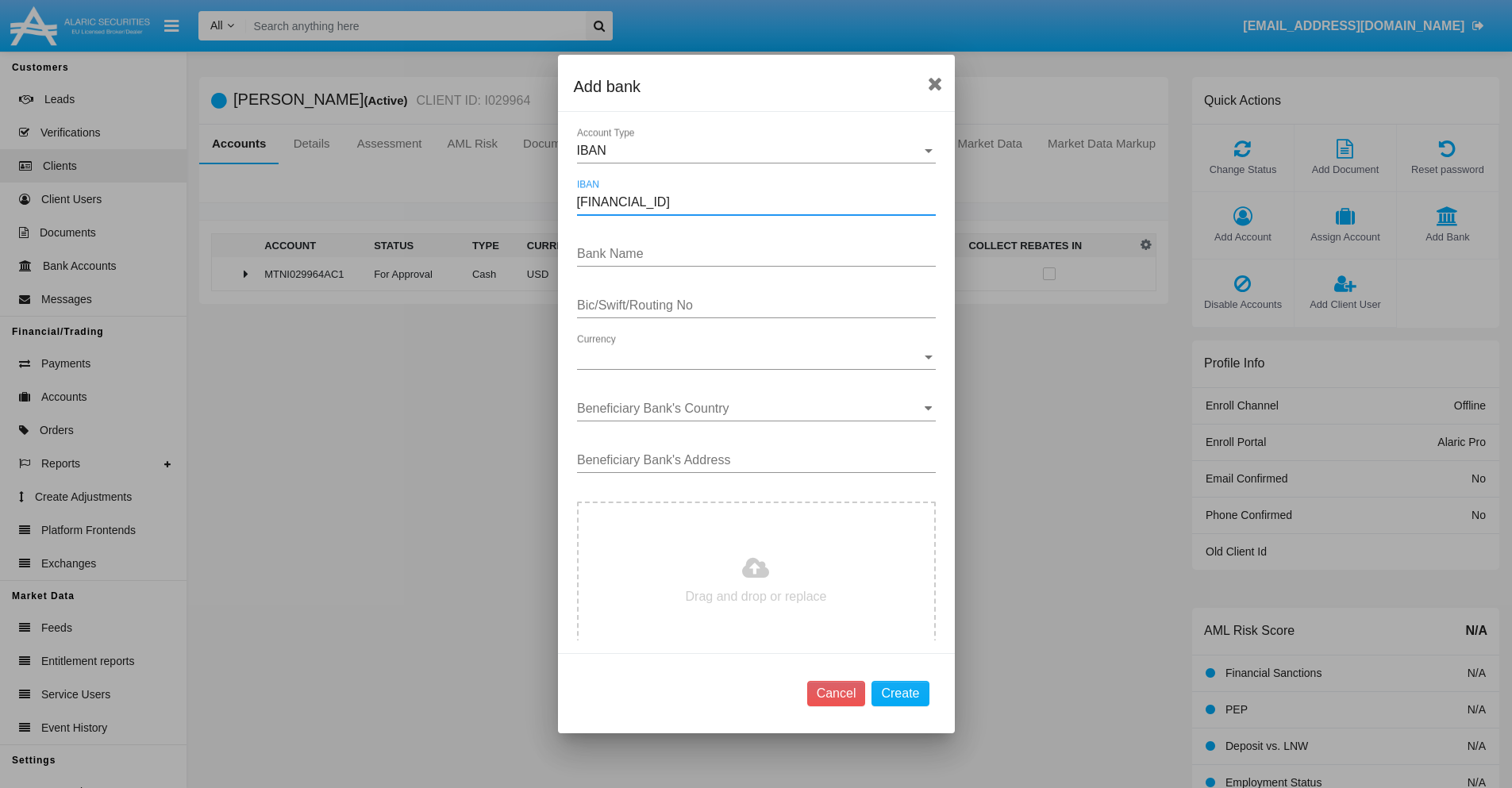
type input "[FINANCIAL_ID]"
type input "DhgVZmerTVpbEYB"
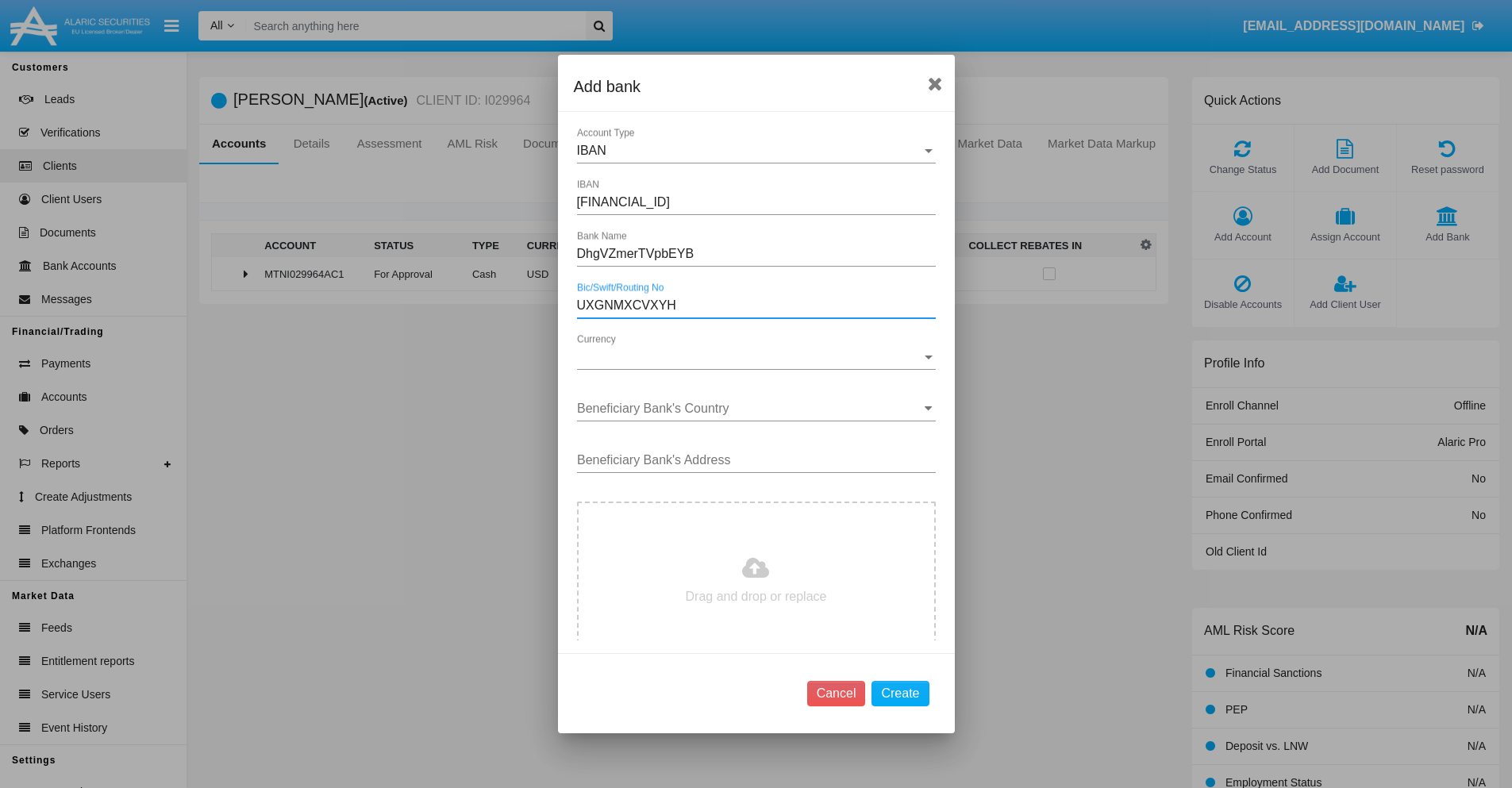
type input "UXGNMXCVXYH"
click at [750, 357] on span "Currency" at bounding box center [749, 357] width 344 height 15
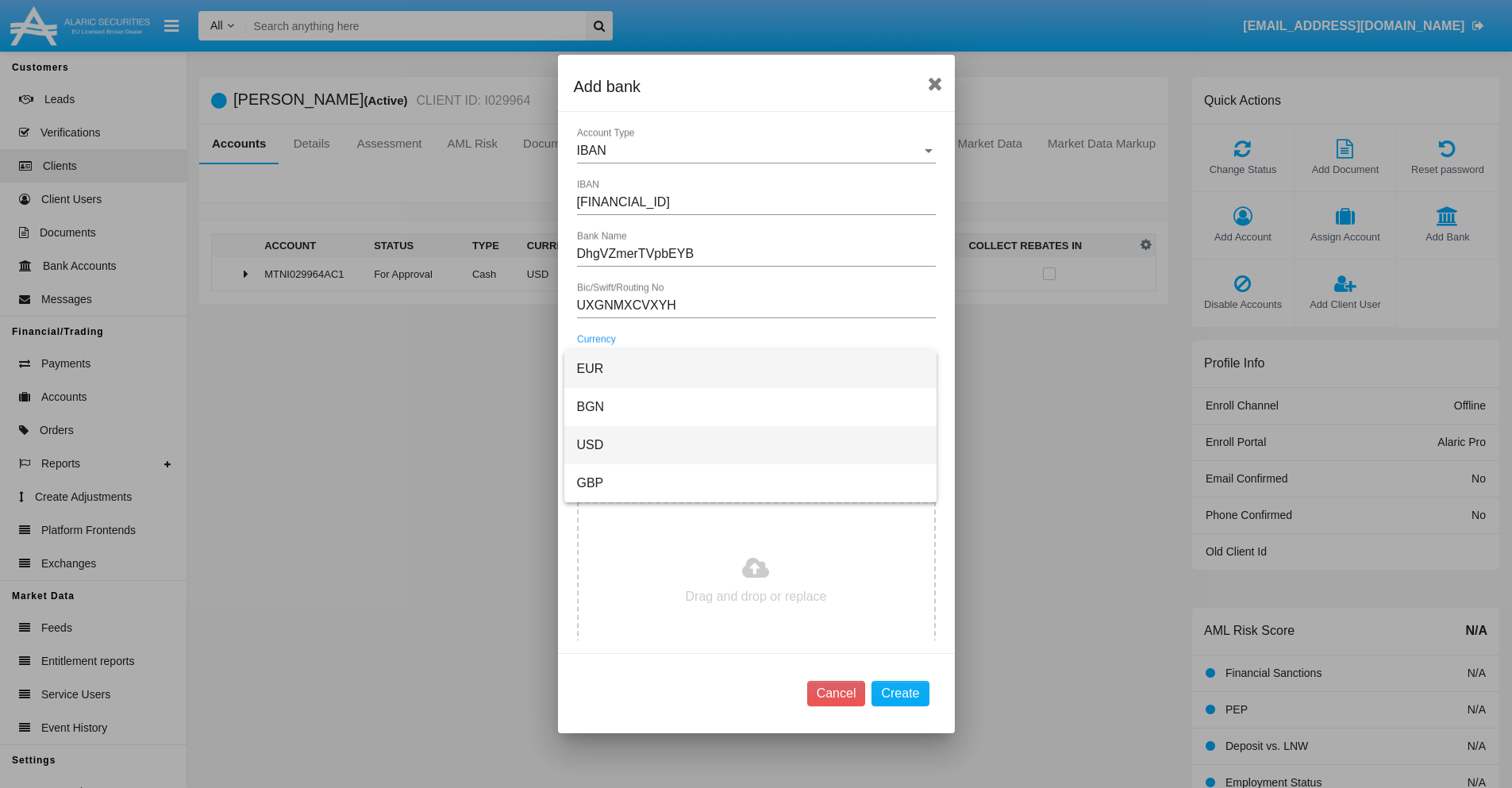
click at [750, 445] on span "USD" at bounding box center [750, 445] width 347 height 38
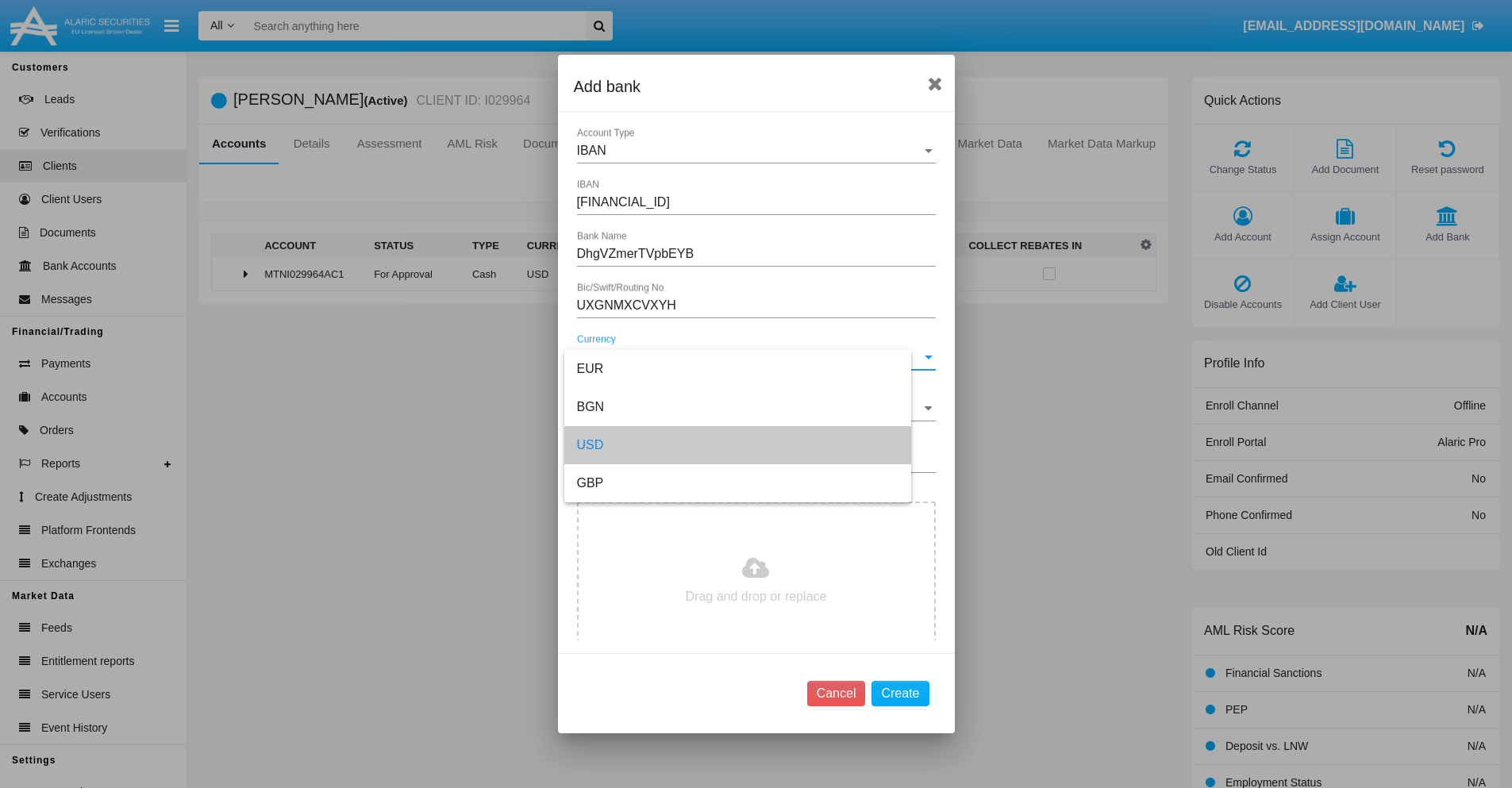
click at [750, 409] on input "Beneficiary Bank's Country" at bounding box center [756, 409] width 359 height 15
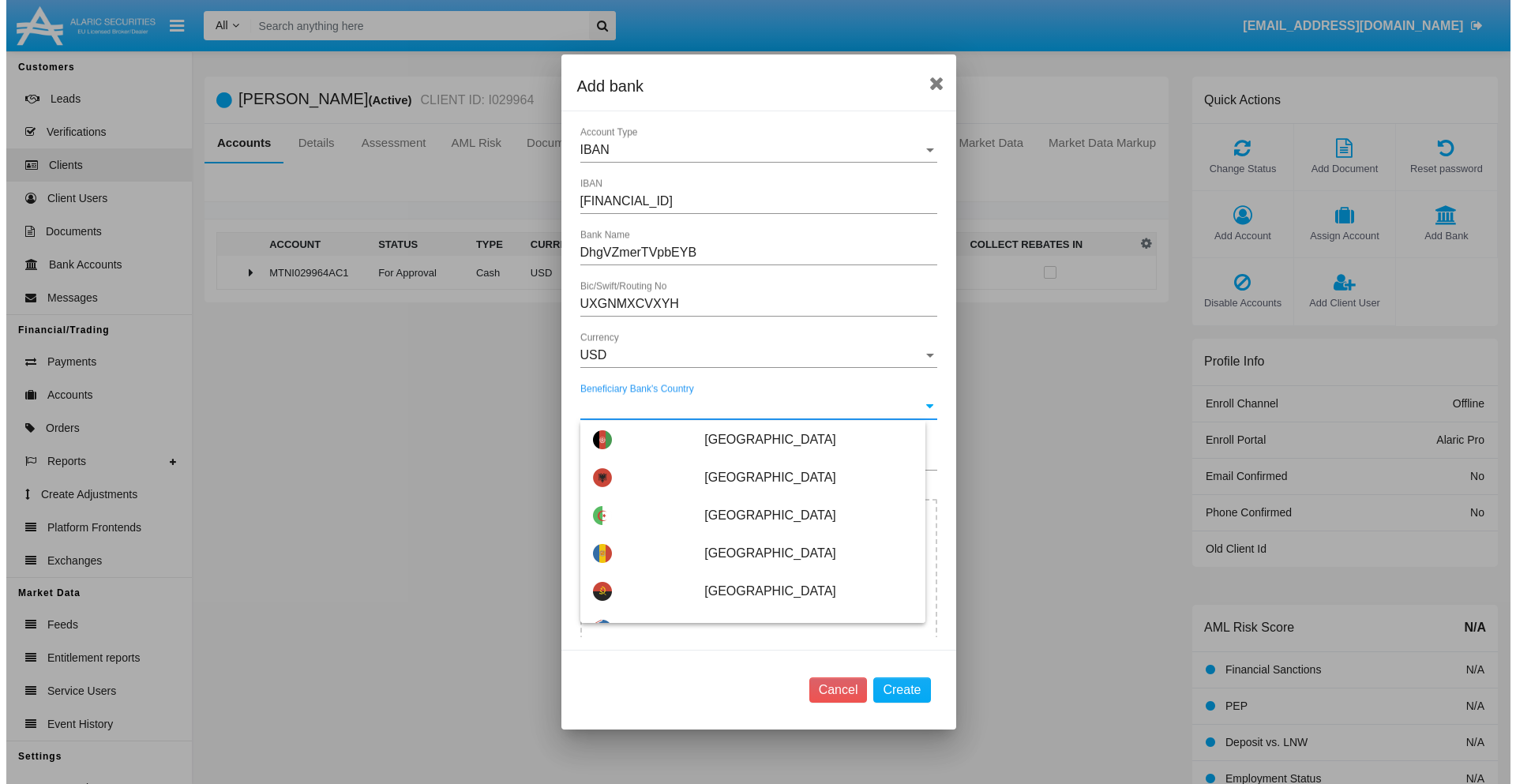
scroll to position [7490, 0]
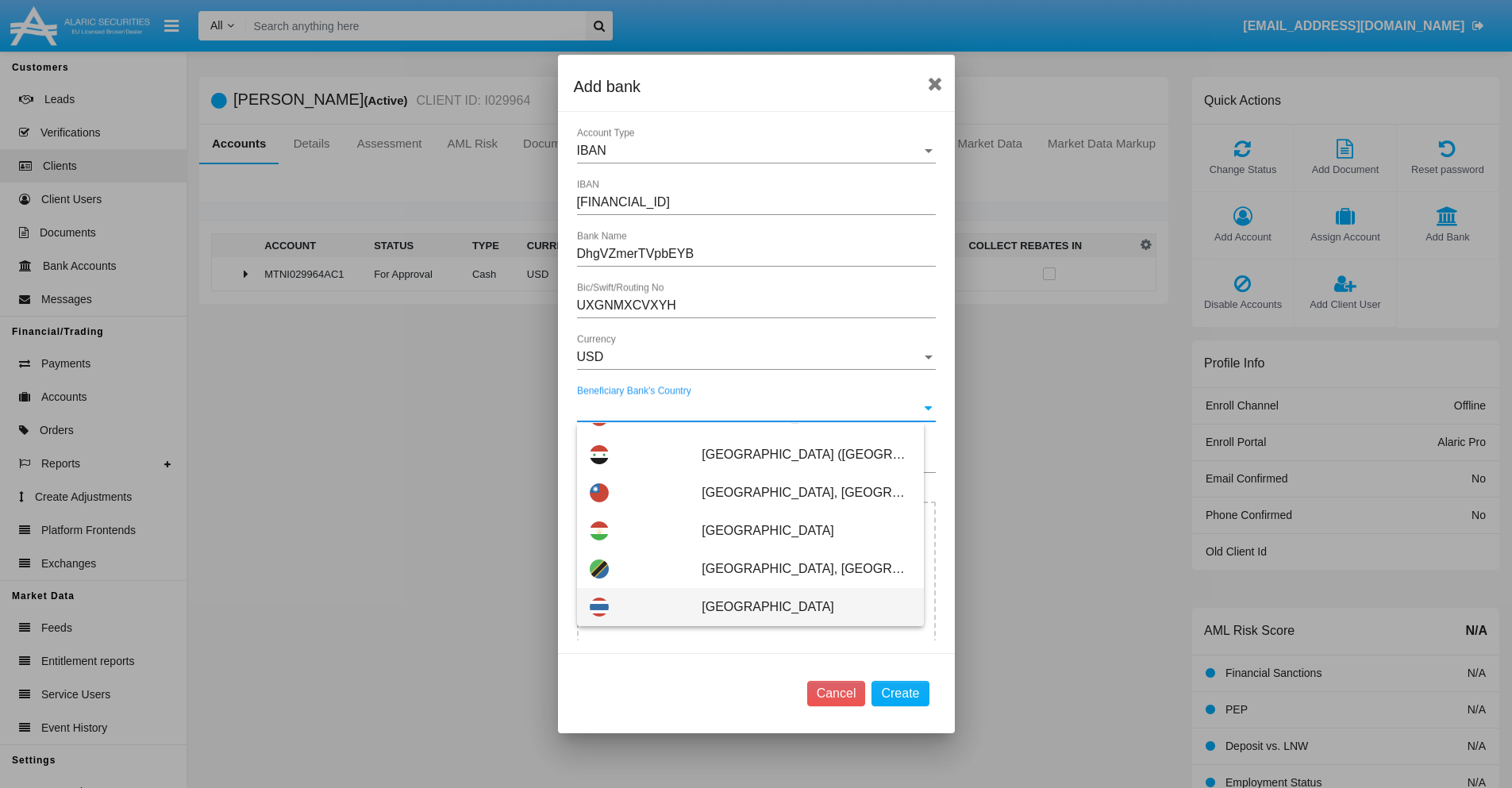
click at [798, 607] on span "[GEOGRAPHIC_DATA]" at bounding box center [805, 606] width 208 height 38
type input "[GEOGRAPHIC_DATA]"
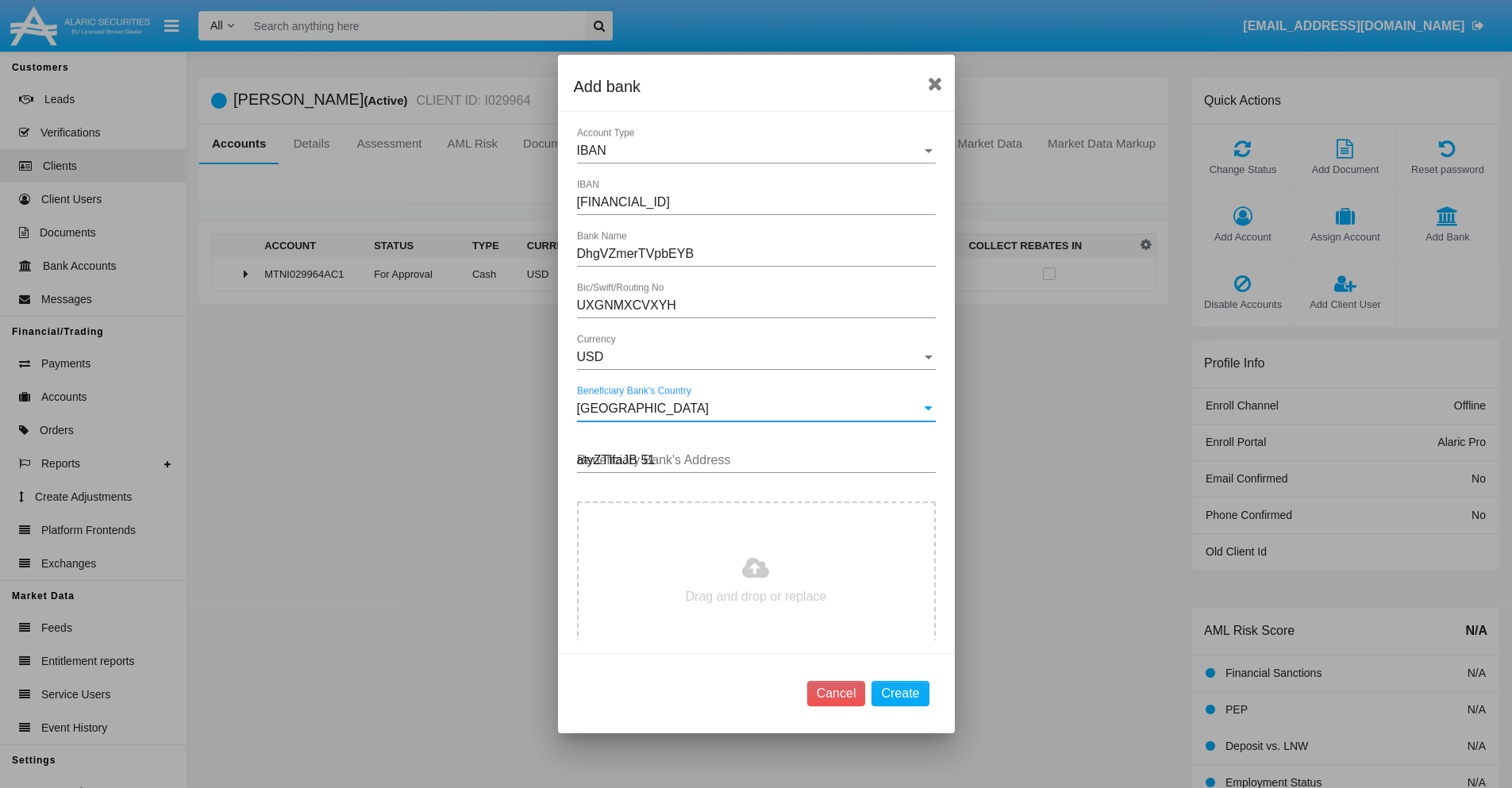
type input "atyZTlfaJB 514"
type input "C:\fakepath\bank-statement.png"
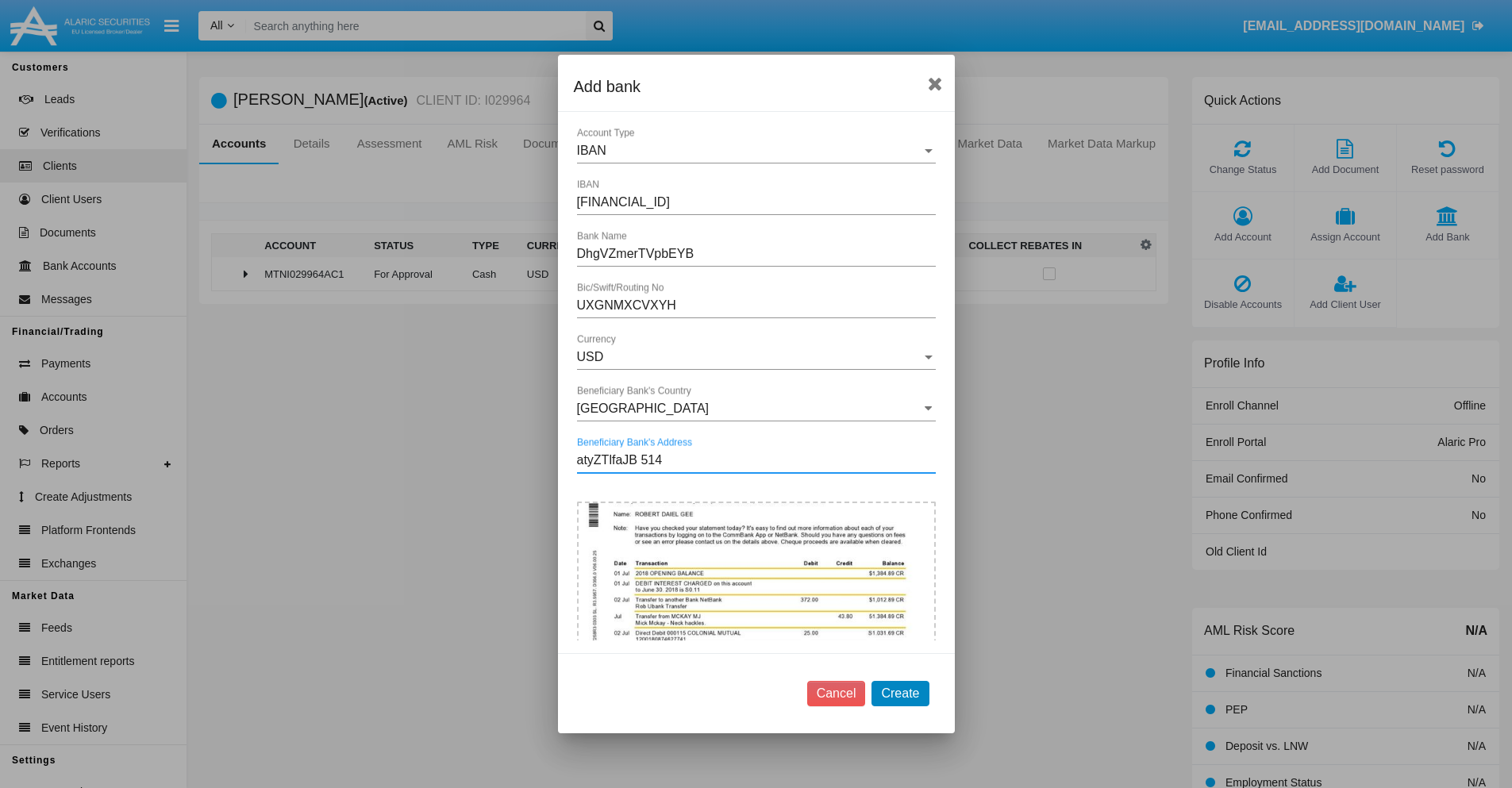
click at [900, 692] on button "Create" at bounding box center [900, 693] width 57 height 25
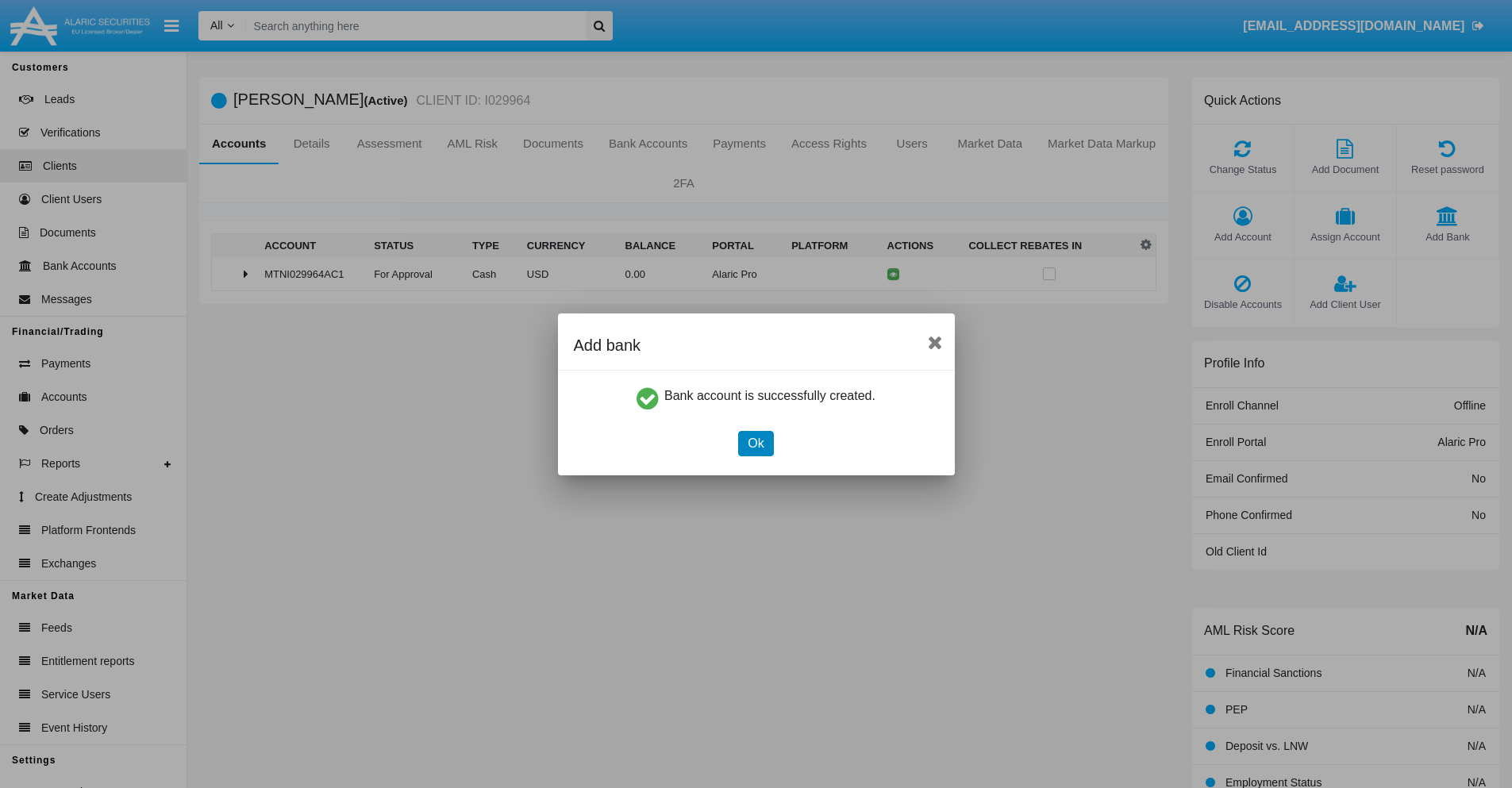
click at [756, 443] on button "Ok" at bounding box center [756, 444] width 35 height 25
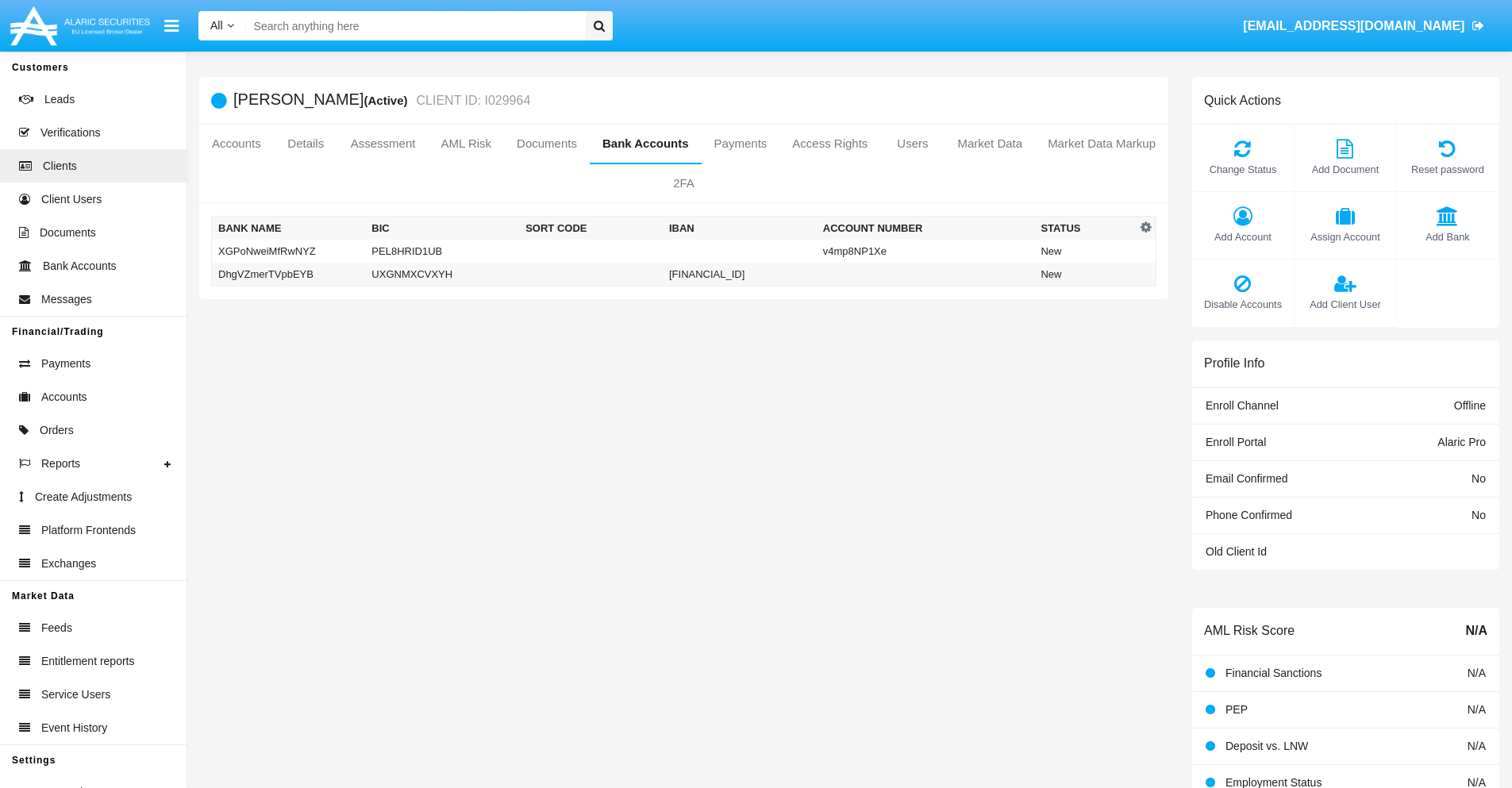
click at [289, 274] on td "DhgVZmerTVpbEYB" at bounding box center [289, 275] width 154 height 23
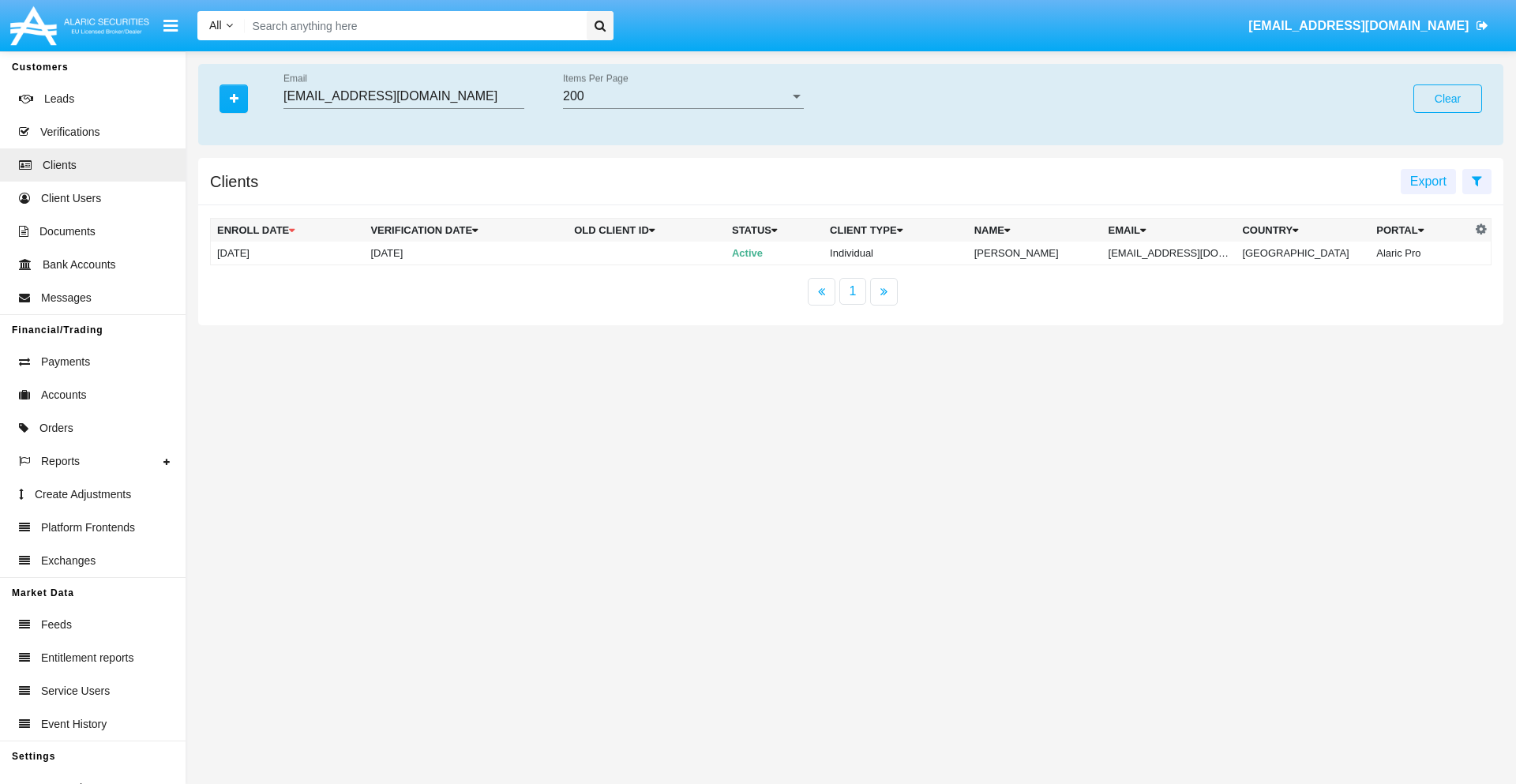
click at [1448, 98] on button "Clear" at bounding box center [1448, 98] width 69 height 28
click at [234, 98] on icon "button" at bounding box center [234, 98] width 9 height 11
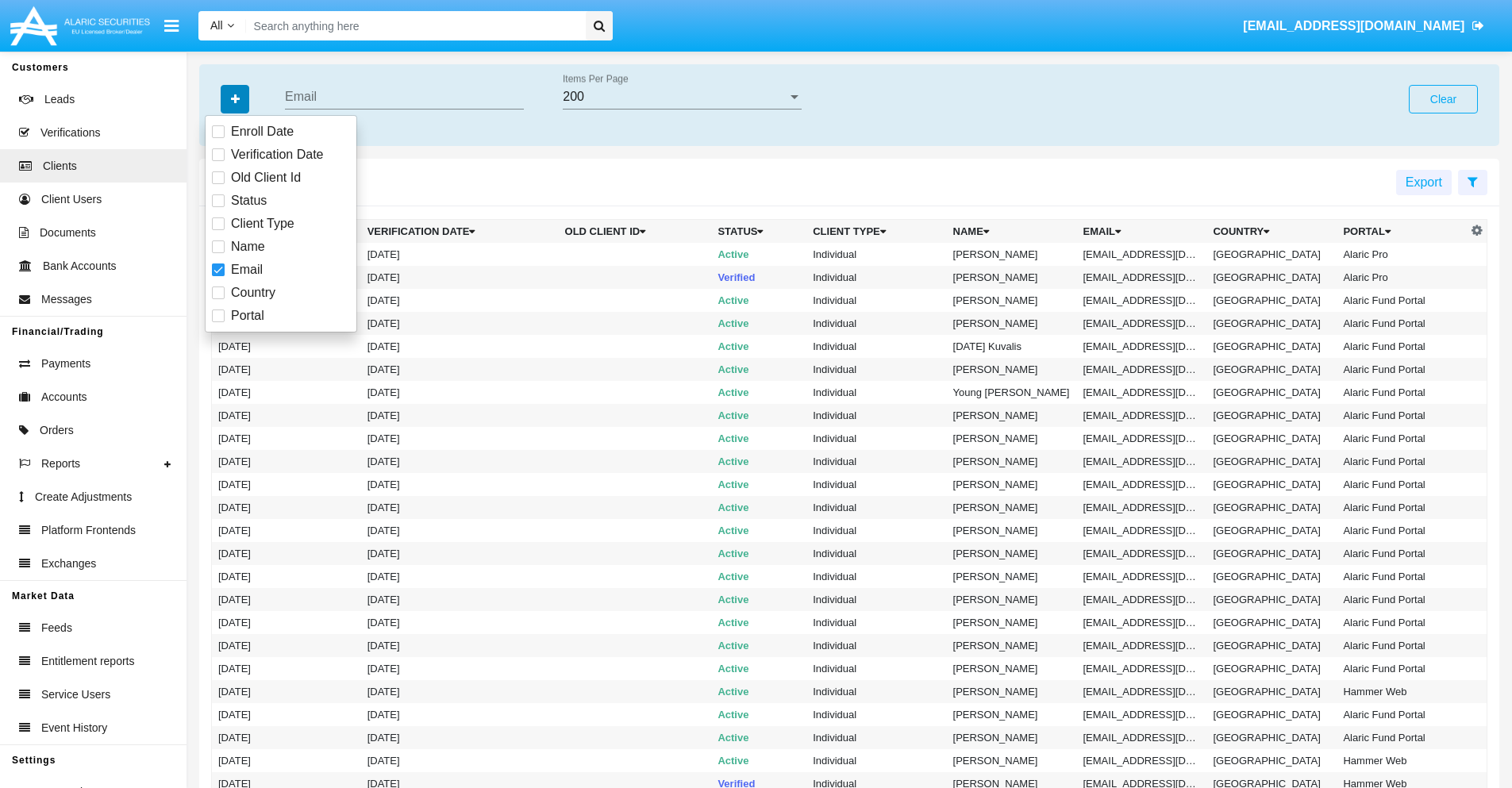
click at [235, 99] on icon "button" at bounding box center [235, 99] width 9 height 11
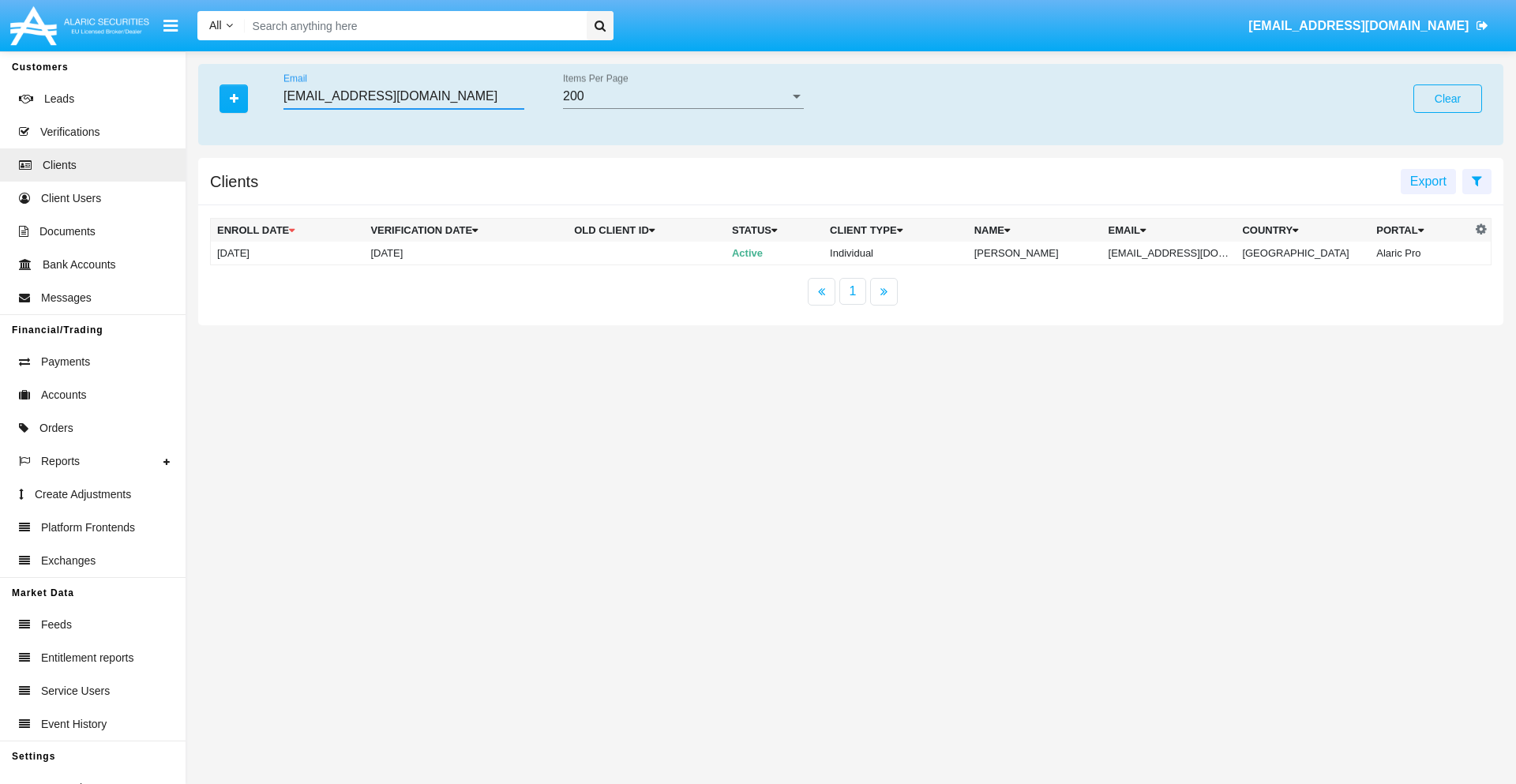
type input "[EMAIL_ADDRESS][DOMAIN_NAME]"
click at [1179, 253] on td "[EMAIL_ADDRESS][DOMAIN_NAME]" at bounding box center [1170, 253] width 134 height 23
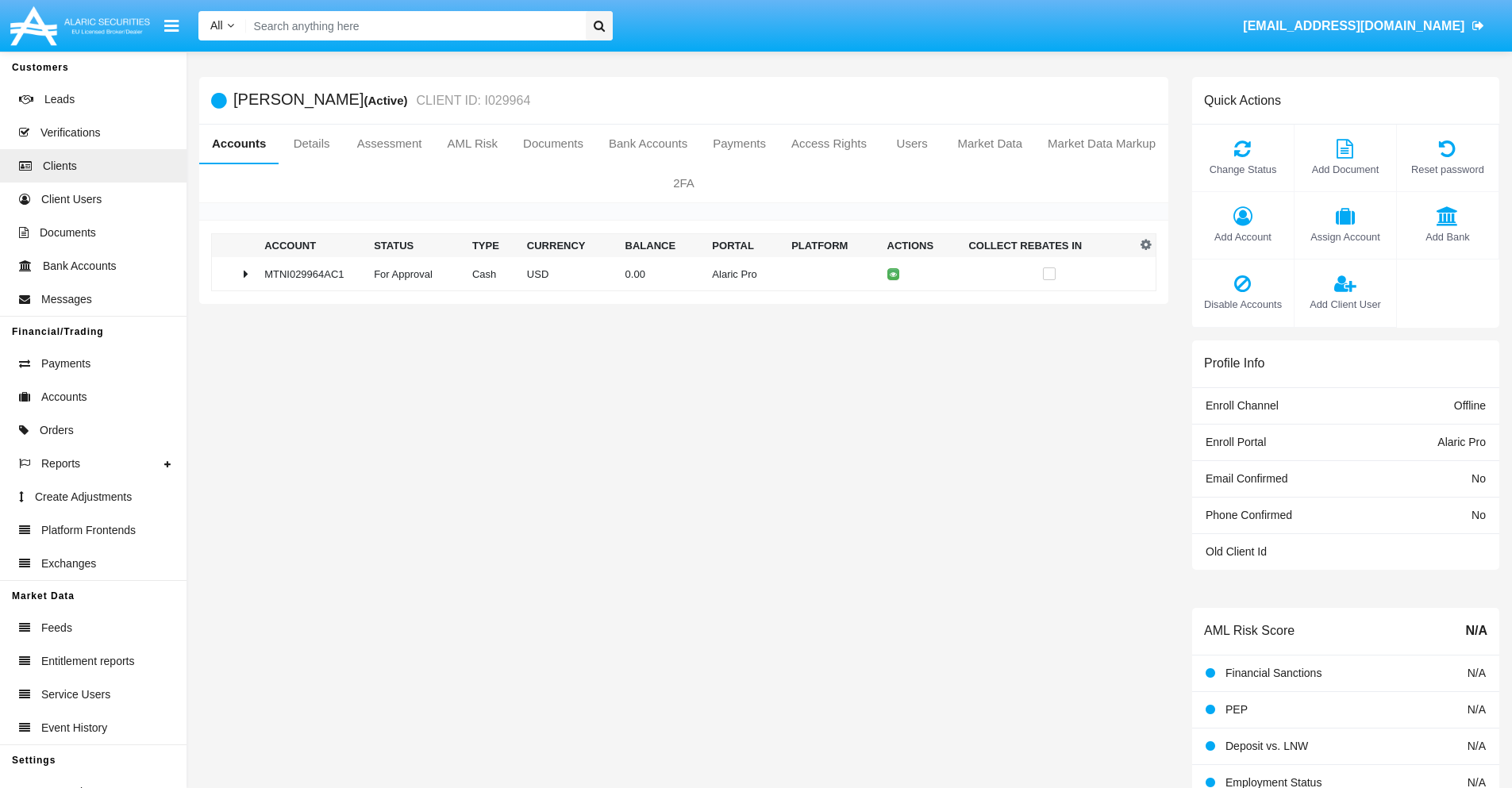
click at [1446, 237] on span "Add Bank" at bounding box center [1447, 237] width 86 height 15
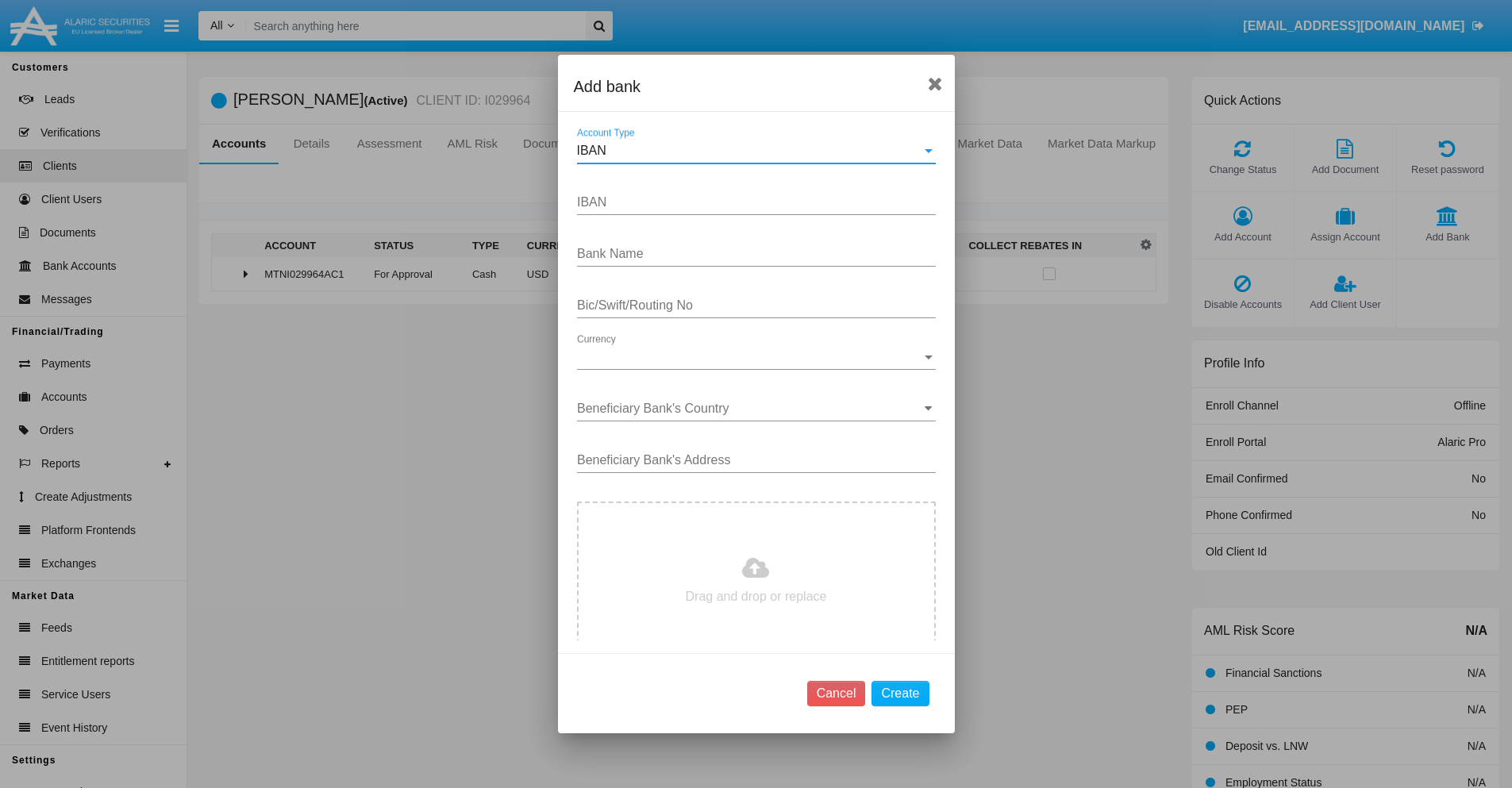
click at [750, 151] on div "IBAN" at bounding box center [749, 151] width 344 height 15
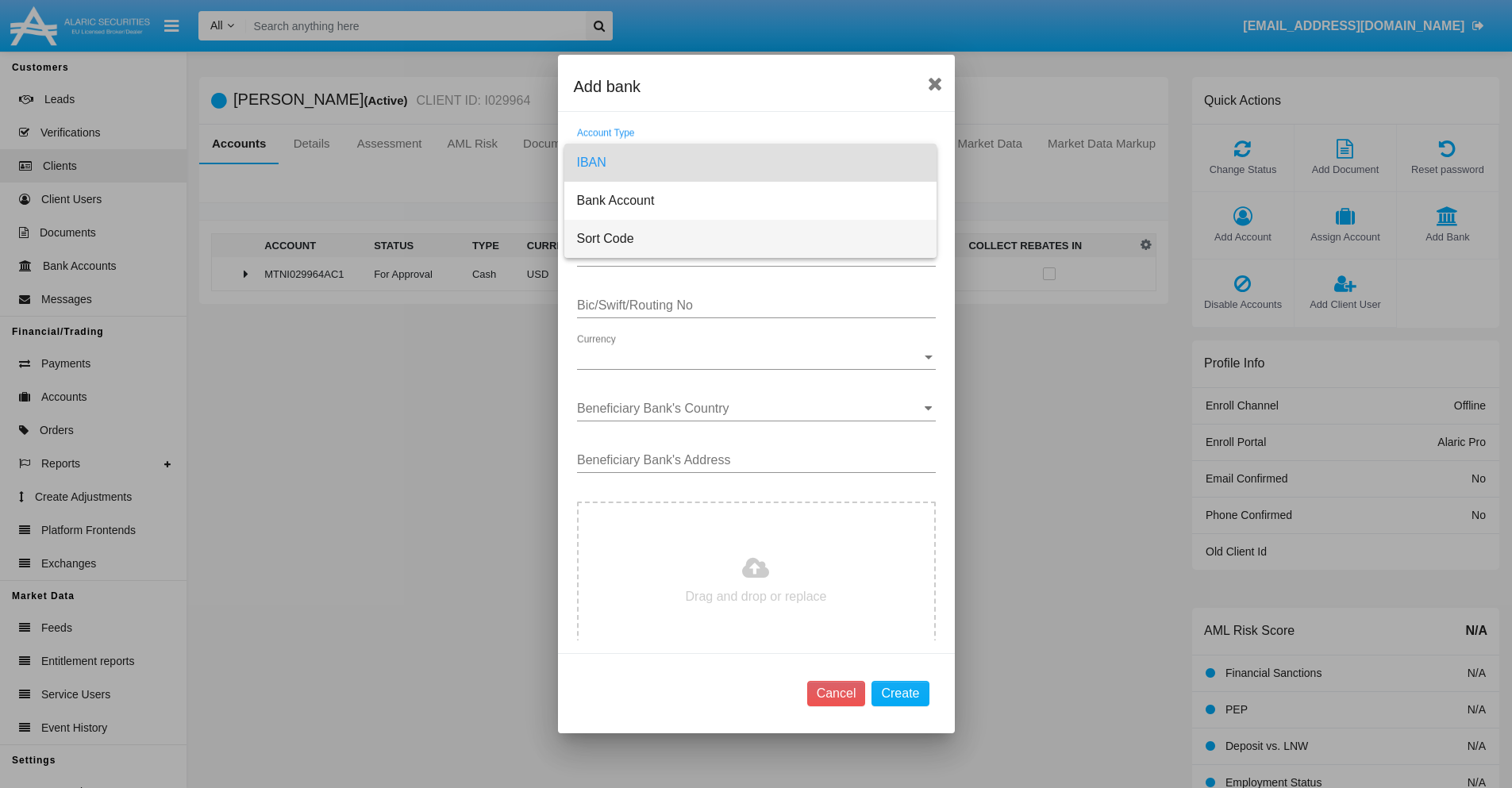
click at [750, 239] on span "Sort Code" at bounding box center [750, 239] width 347 height 38
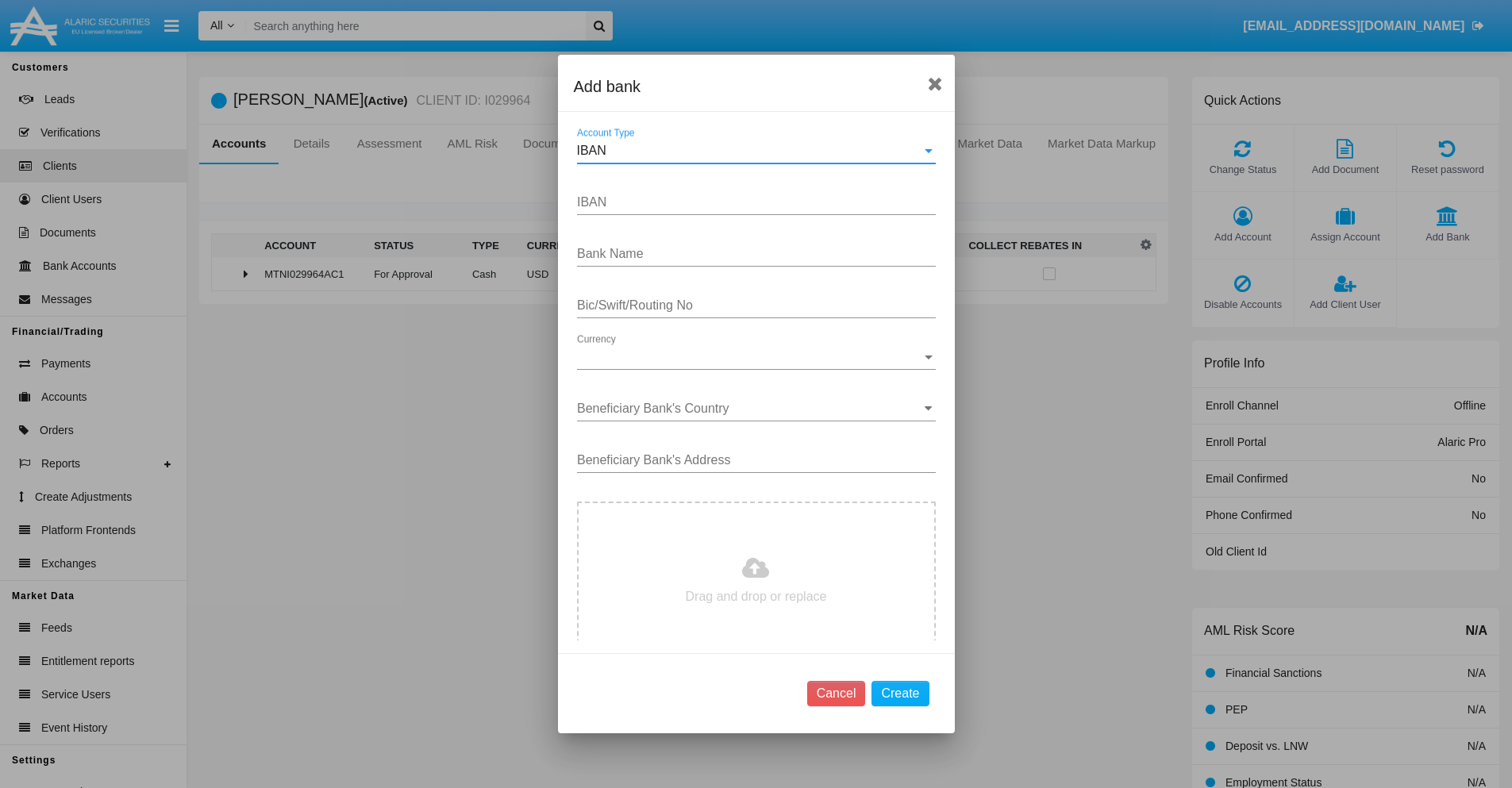
type input "[GEOGRAPHIC_DATA]"
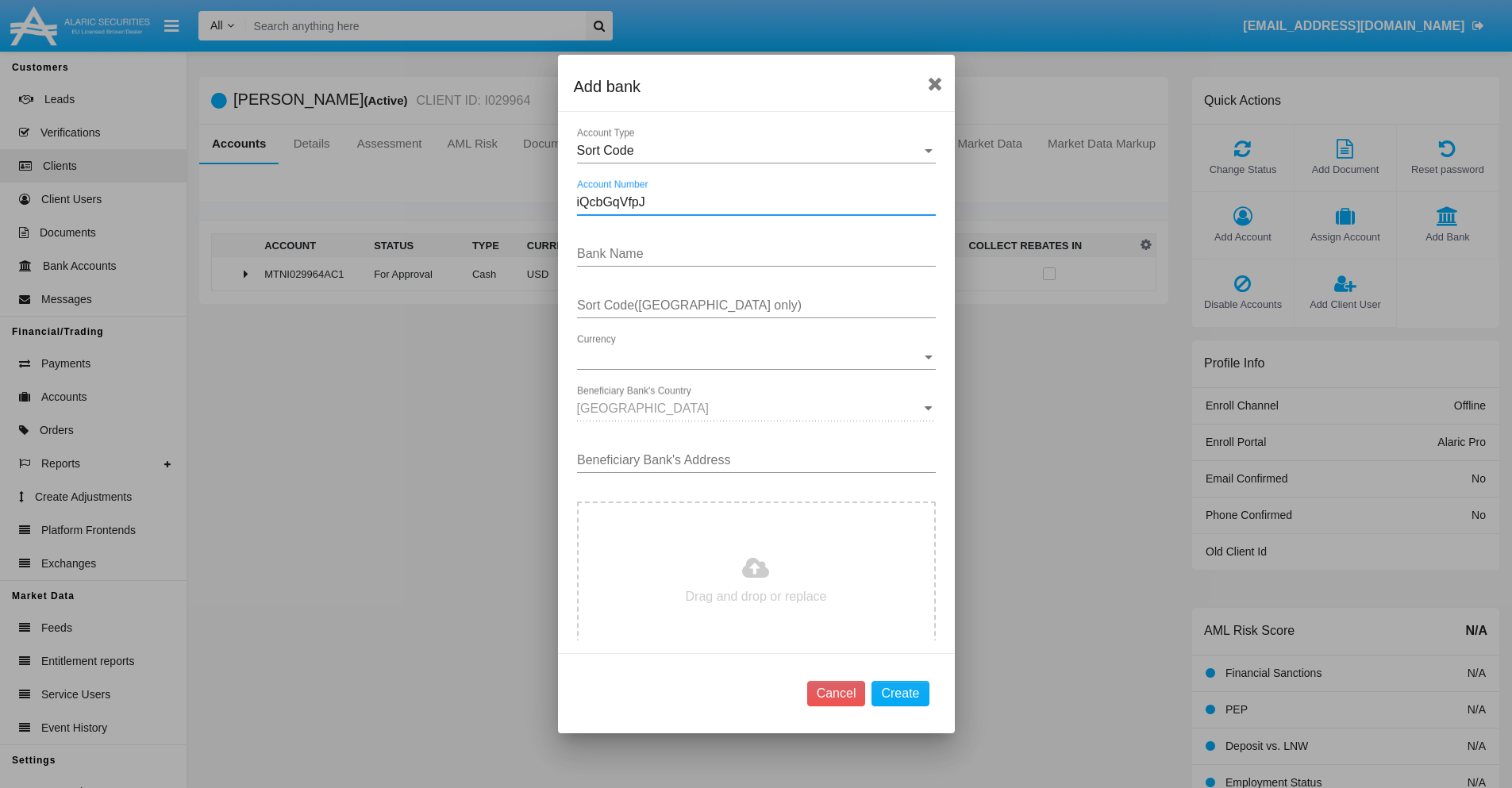
type input "iQcbGqVfpJ"
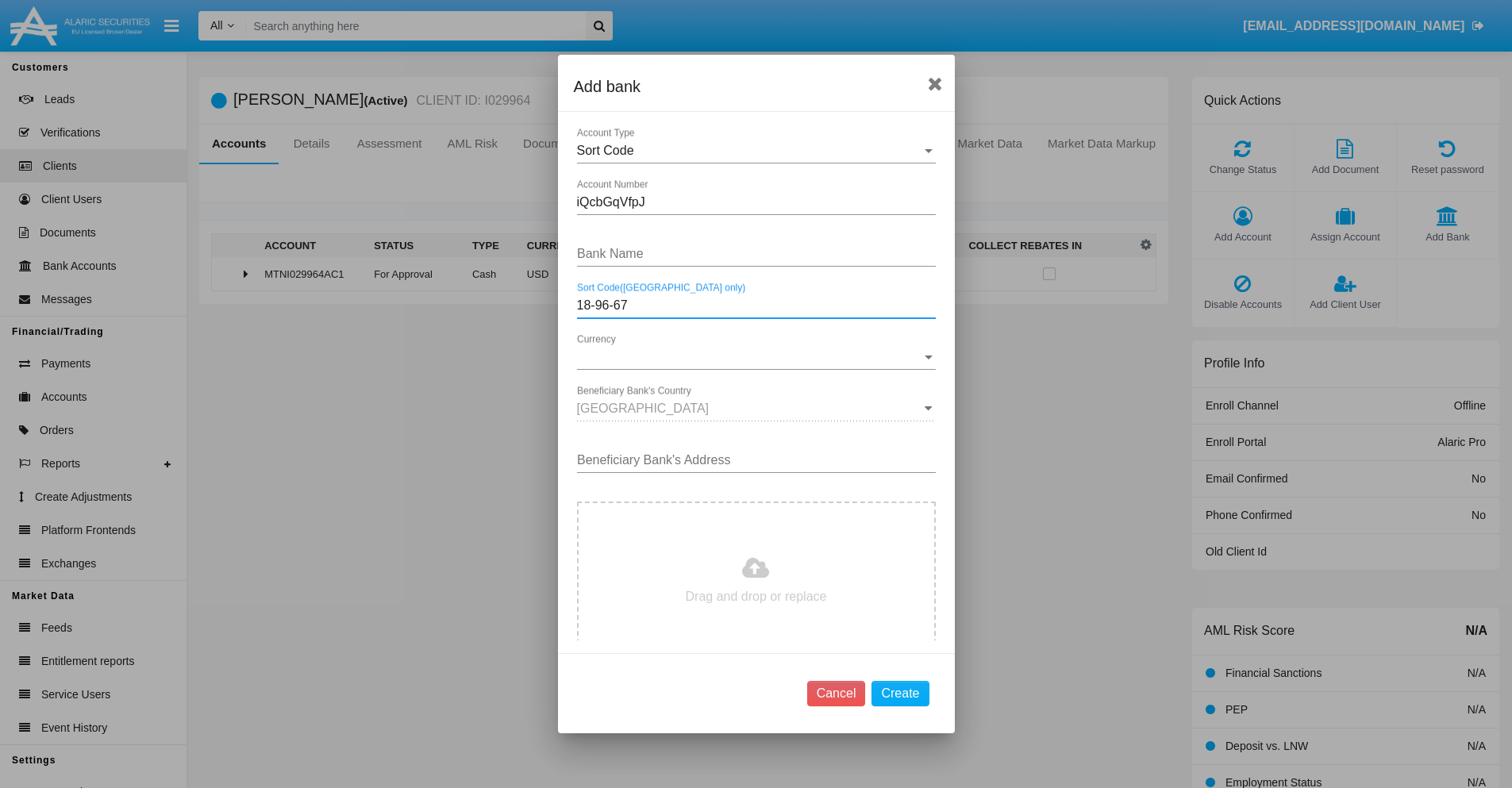
type input "18-96-67"
type input "RJiHpKnJfNwNUuM"
click at [750, 357] on span "Currency" at bounding box center [749, 357] width 344 height 15
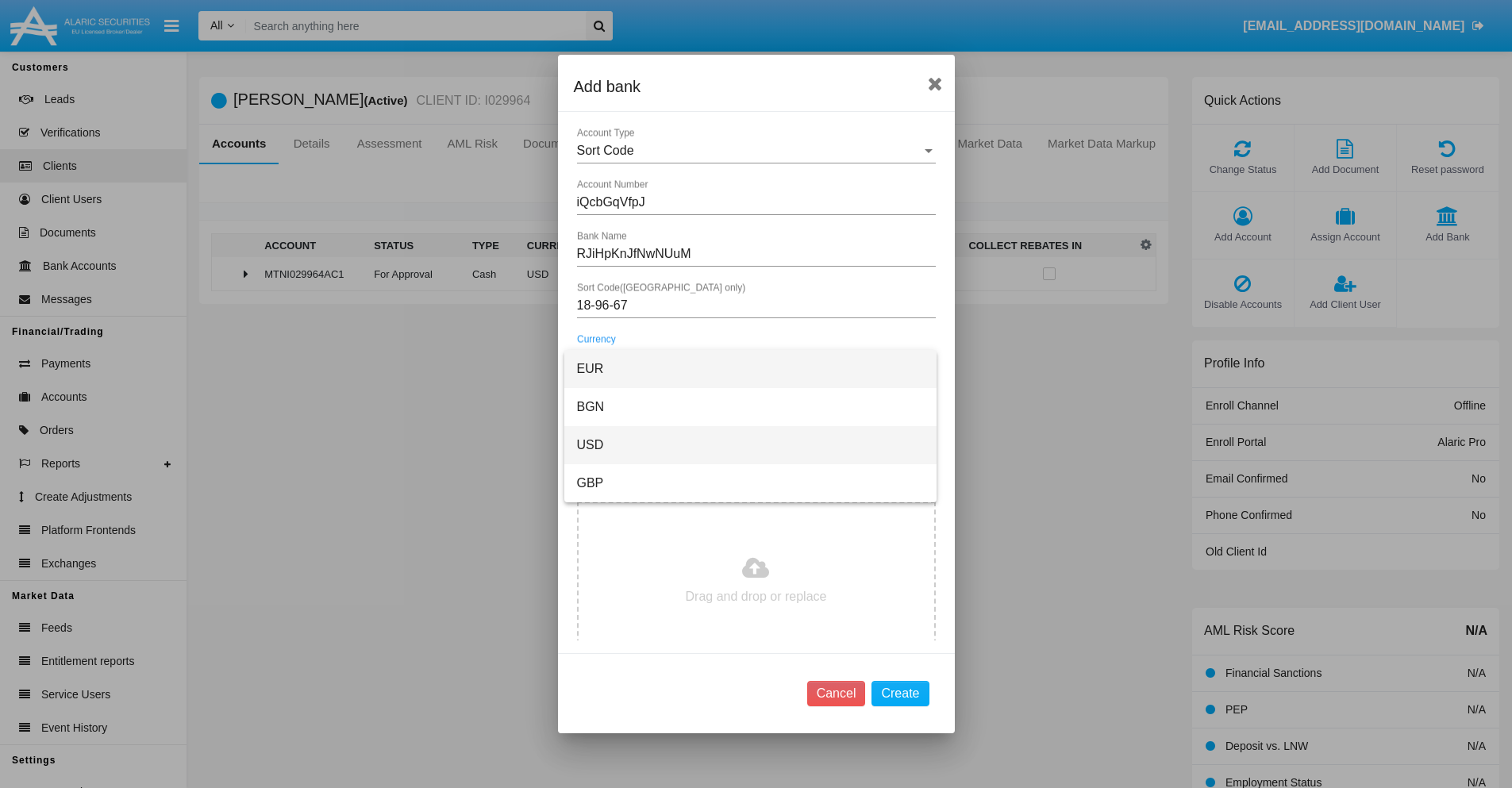
click at [750, 445] on span "USD" at bounding box center [750, 445] width 347 height 38
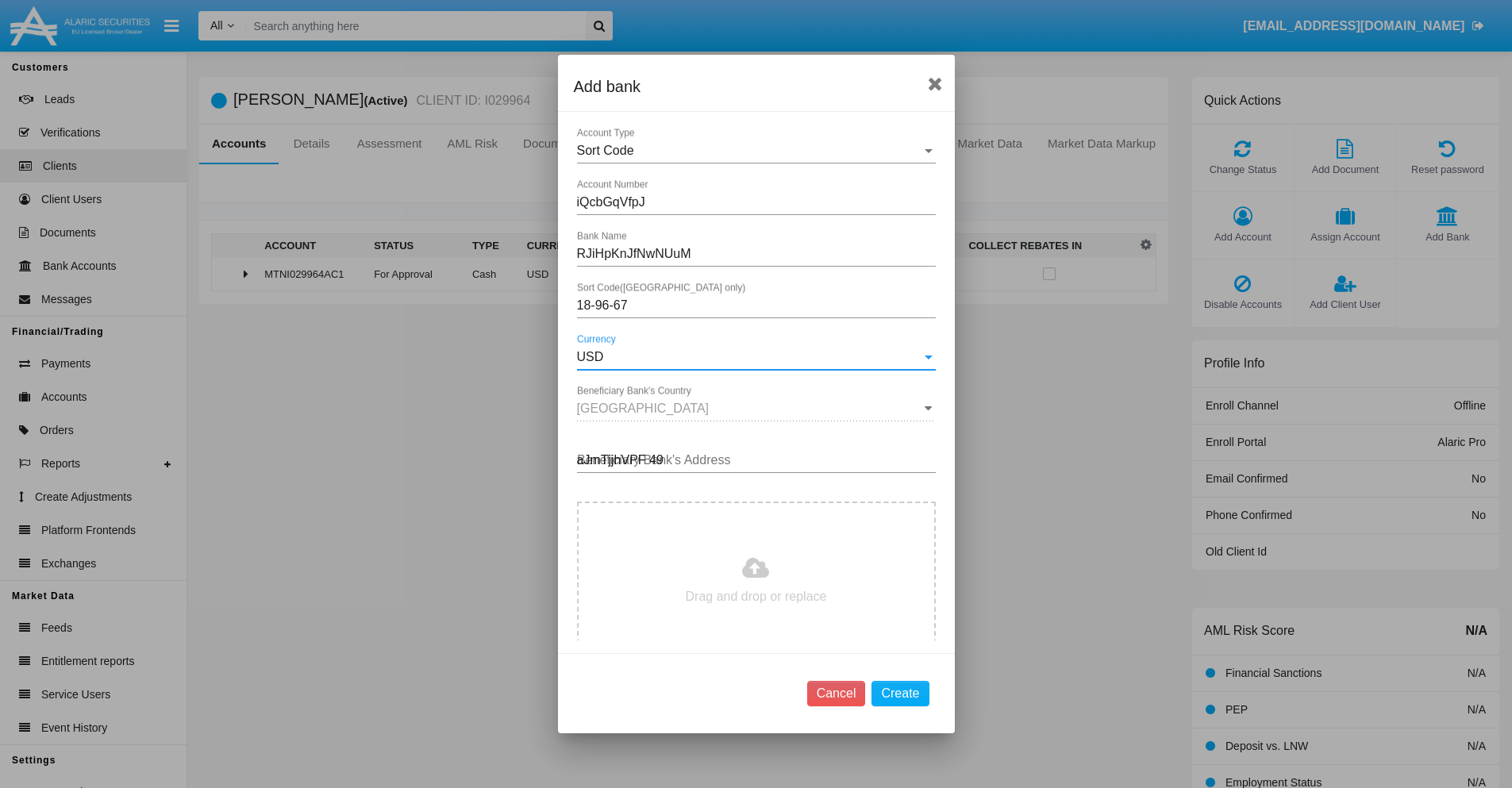
type input "aJmTjjhVPF 497"
type input "C:\fakepath\bank-statement.png"
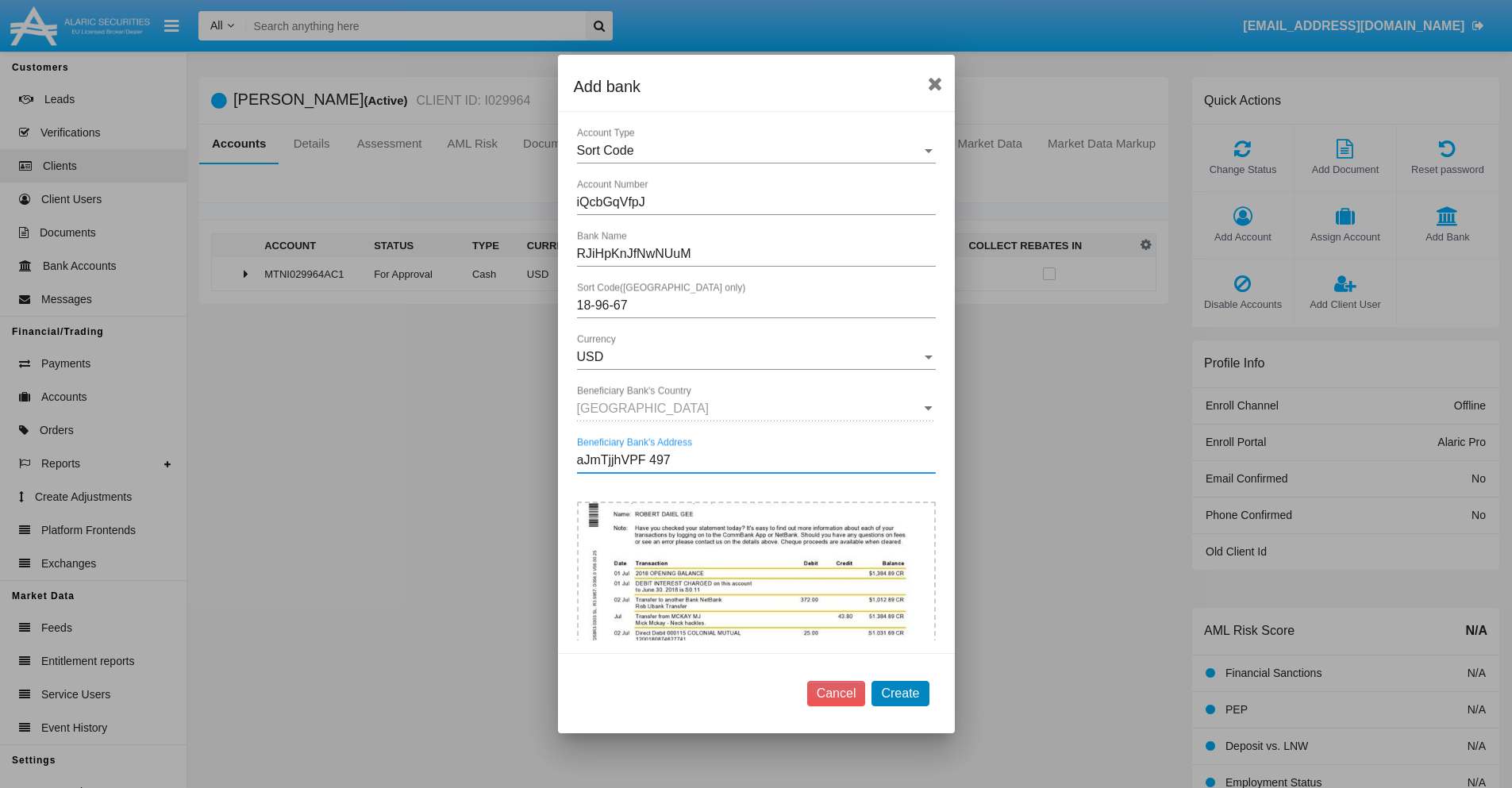
click at [900, 692] on button "Create" at bounding box center [900, 693] width 57 height 25
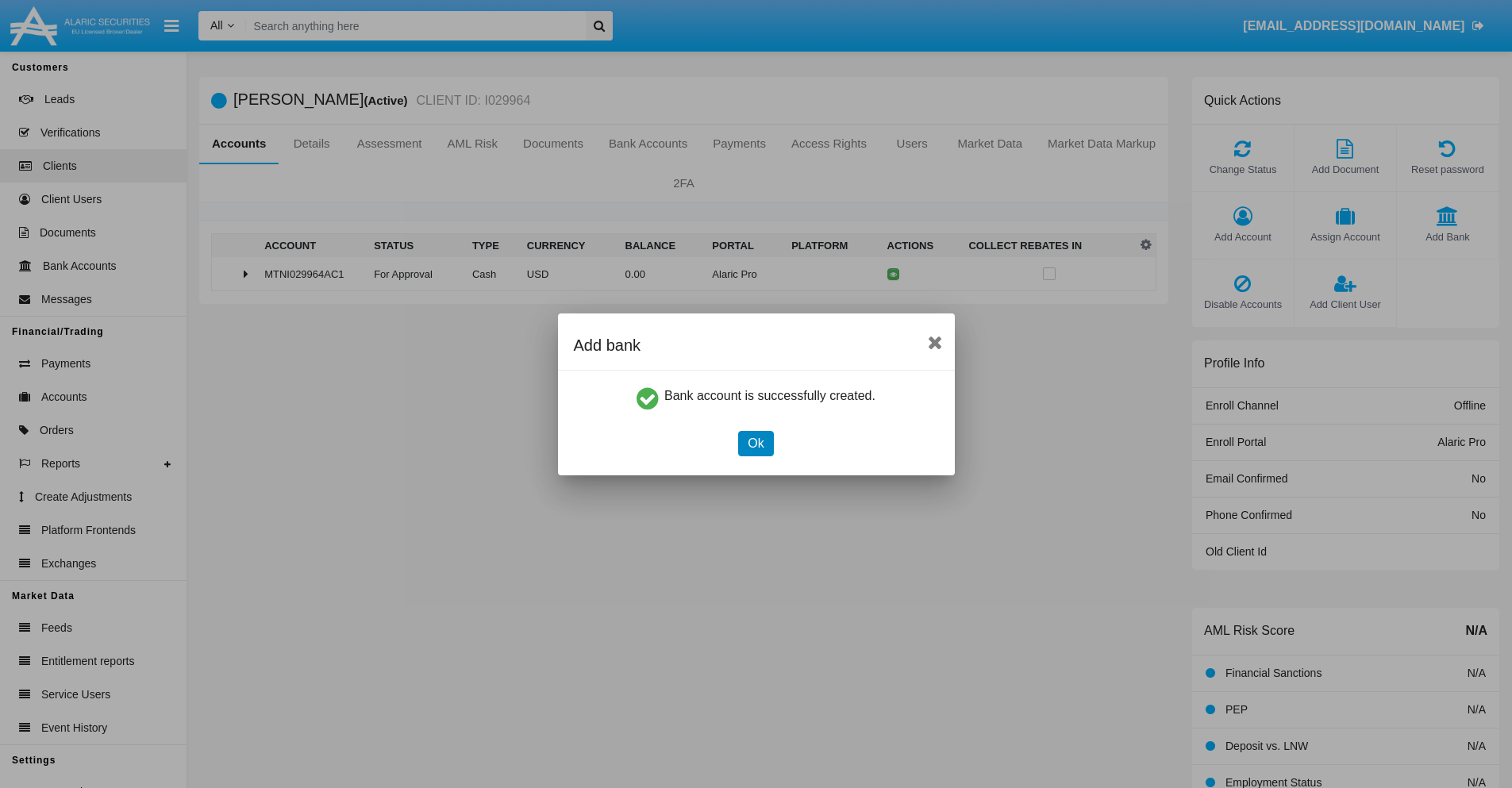
click at [756, 443] on button "Ok" at bounding box center [756, 444] width 35 height 25
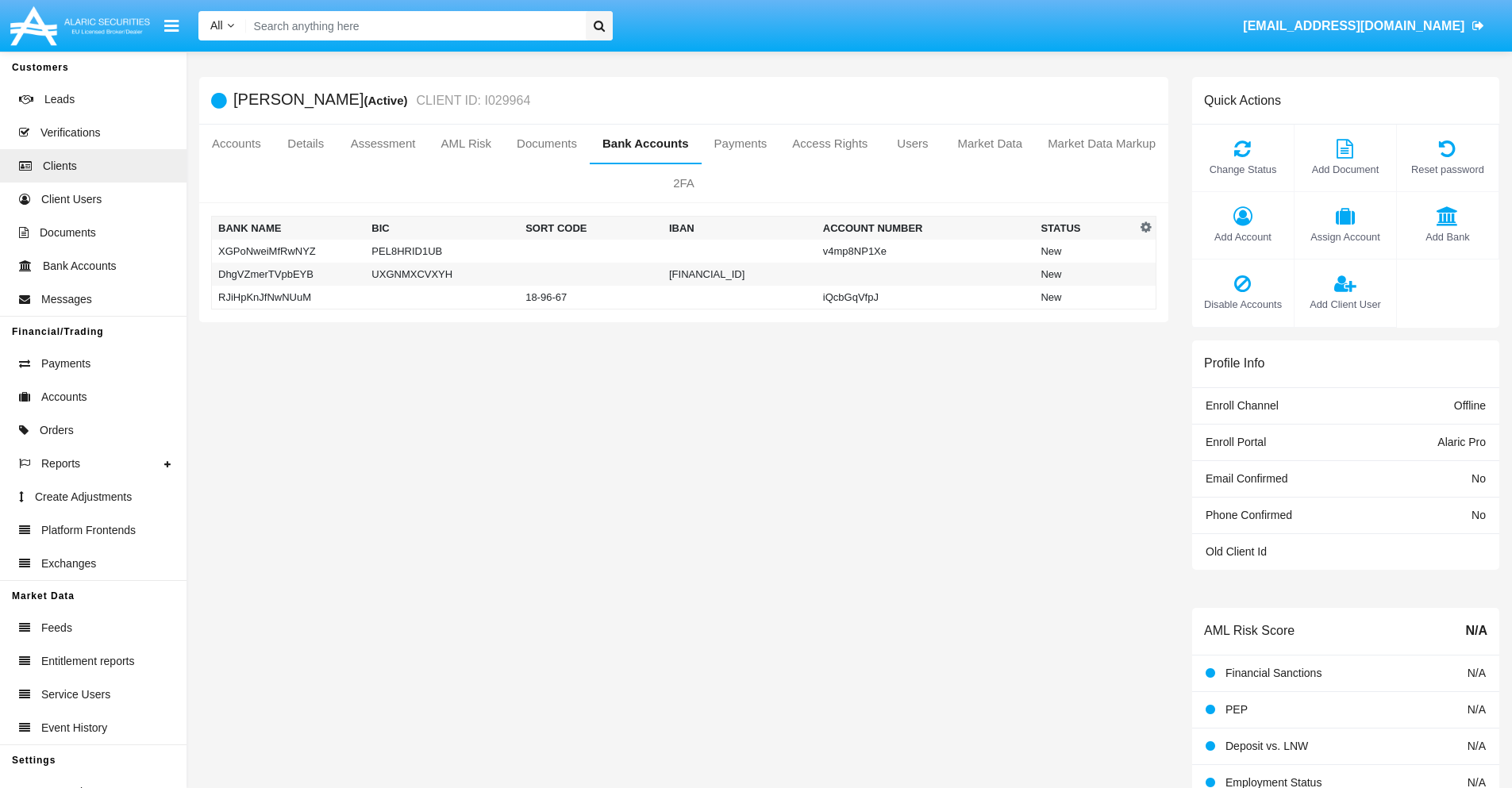
click at [289, 297] on td "RJiHpKnJfNwNUuM" at bounding box center [289, 297] width 154 height 23
